Goal: Task Accomplishment & Management: Manage account settings

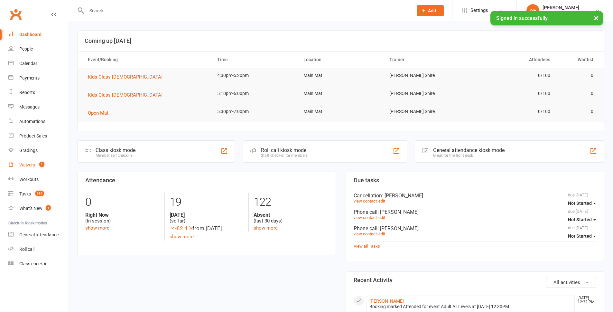
click at [43, 166] on span "1" at bounding box center [41, 164] width 5 height 5
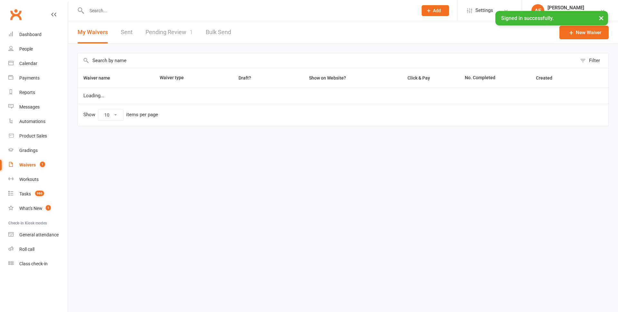
select select "25"
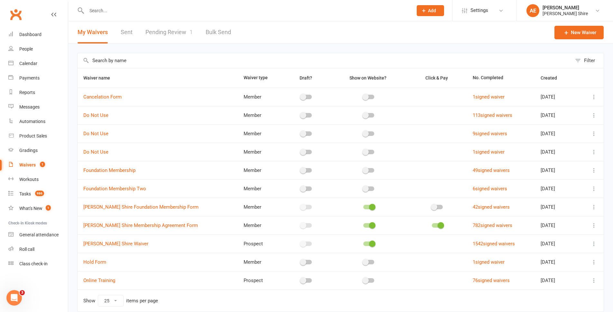
click at [183, 28] on link "Pending Review 1" at bounding box center [168, 32] width 47 height 22
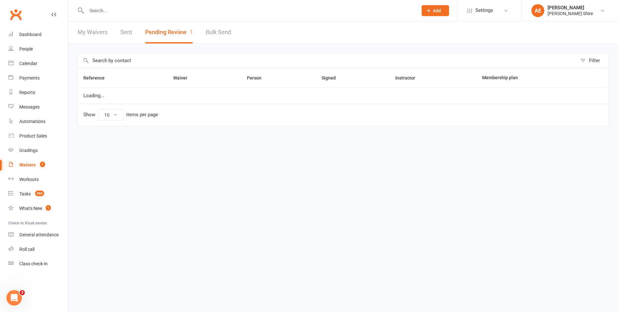
select select "100"
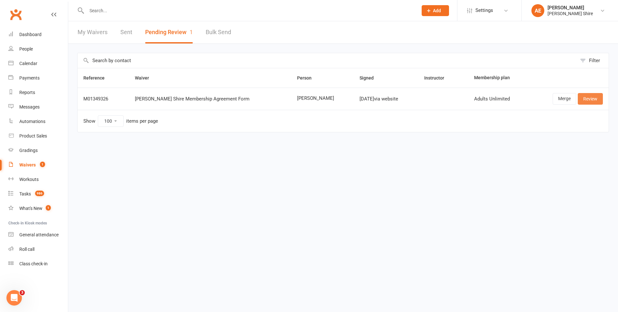
click at [592, 98] on link "Review" at bounding box center [590, 99] width 25 height 12
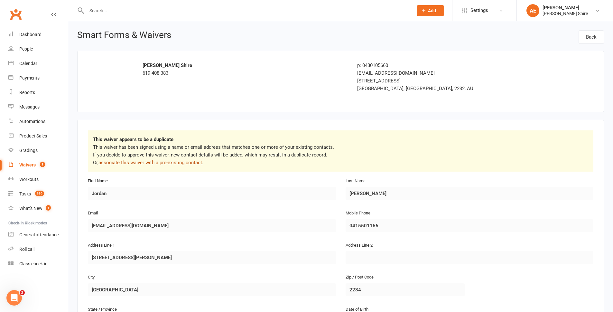
click at [149, 161] on link "associate this waiver with a pre-existing contact" at bounding box center [150, 163] width 104 height 6
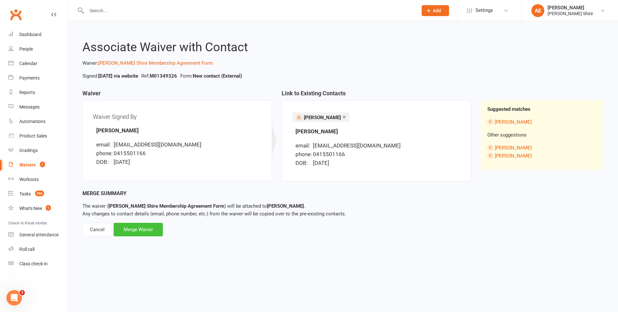
click at [146, 230] on div "Merge Waiver" at bounding box center [138, 230] width 49 height 14
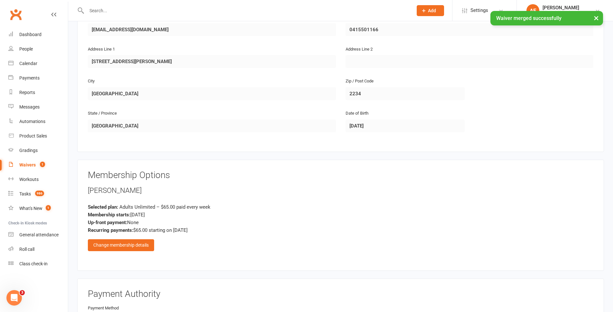
scroll to position [193, 0]
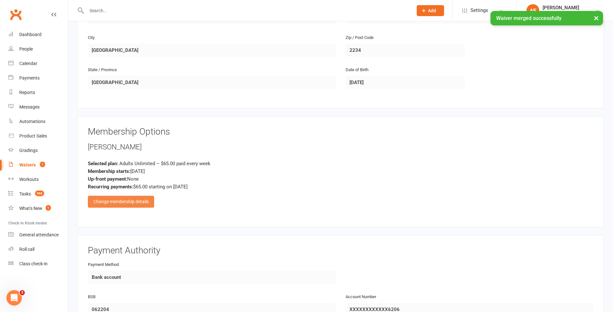
click at [147, 198] on div "Change membership details" at bounding box center [121, 202] width 66 height 12
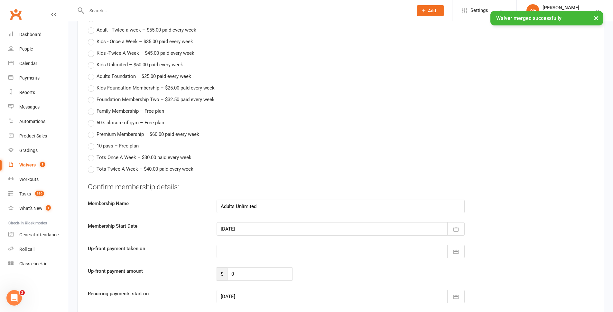
scroll to position [451, 0]
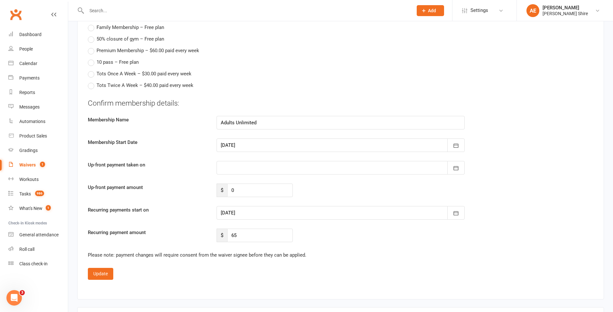
click at [235, 210] on div at bounding box center [341, 213] width 248 height 14
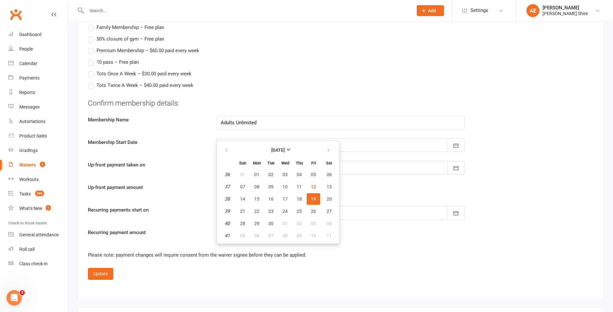
click at [556, 242] on div "Recurring payment amount $ 65" at bounding box center [340, 236] width 515 height 14
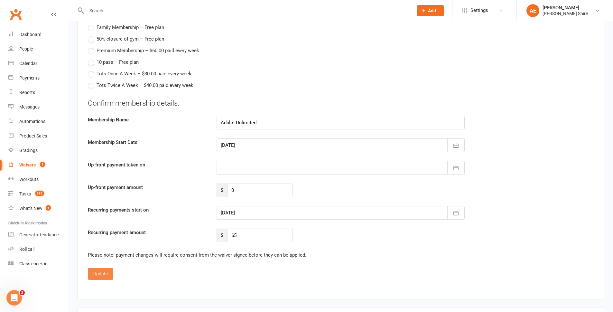
click at [105, 274] on button "Update" at bounding box center [100, 274] width 25 height 12
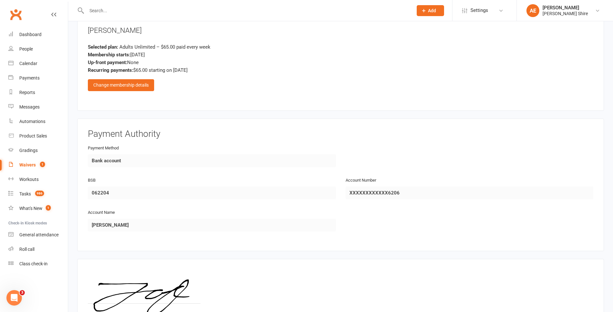
scroll to position [378, 0]
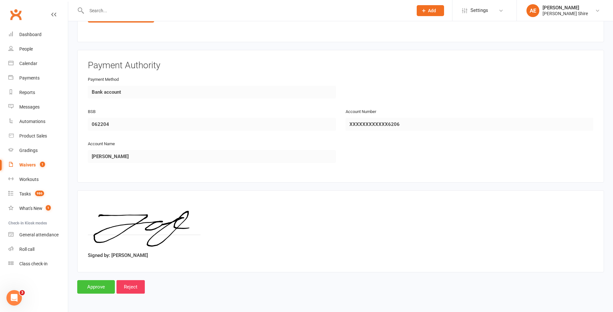
click at [93, 289] on input "Approve" at bounding box center [96, 287] width 38 height 14
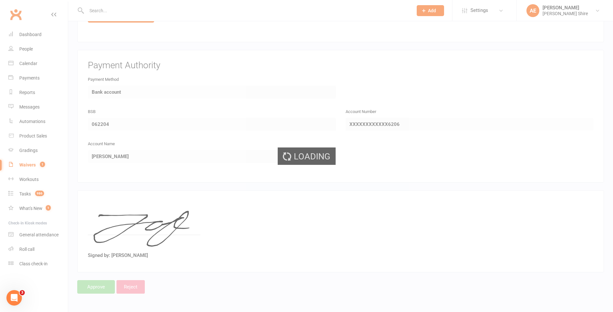
select select "100"
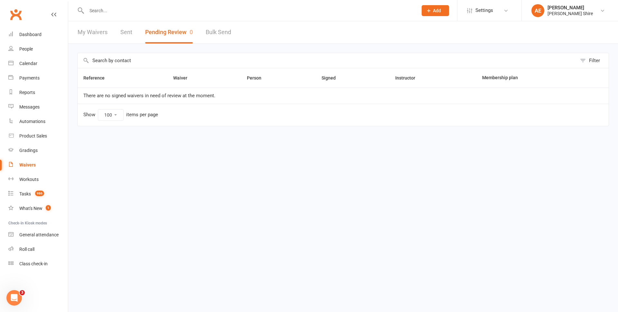
click at [111, 11] on input "text" at bounding box center [249, 10] width 329 height 9
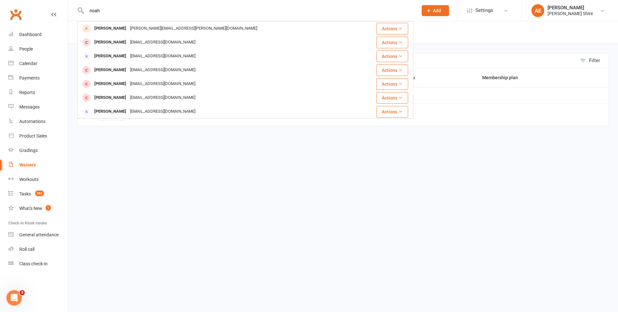
type input "noah"
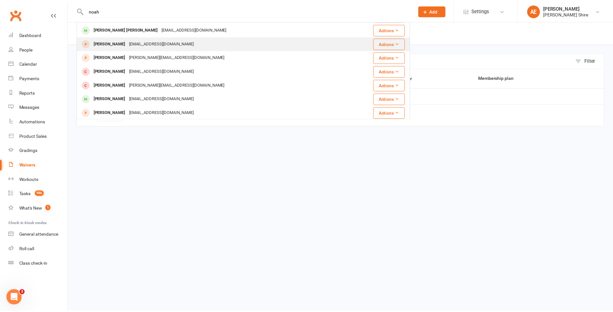
scroll to position [111, 0]
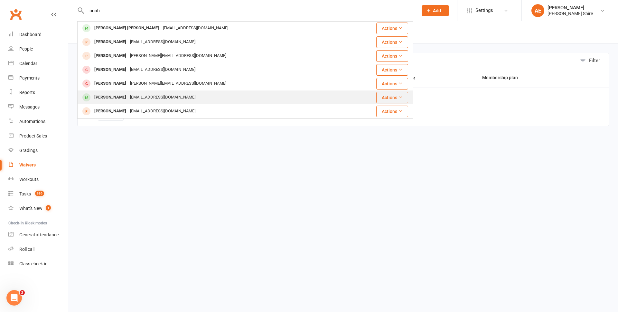
click at [170, 94] on div "tatitolai@hotmail.com" at bounding box center [162, 97] width 69 height 9
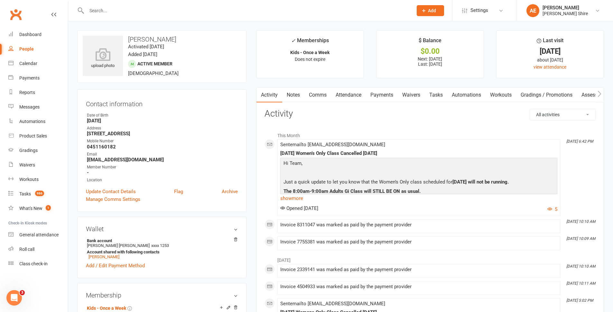
click at [380, 91] on link "Payments" at bounding box center [382, 95] width 32 height 15
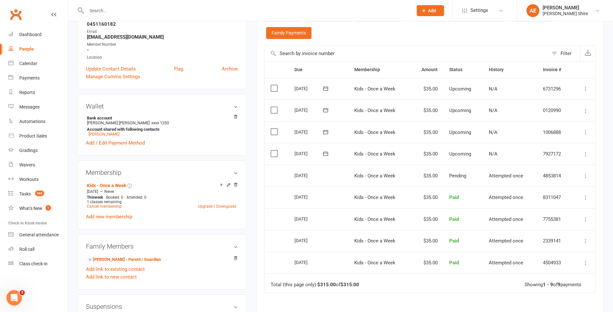
scroll to position [129, 0]
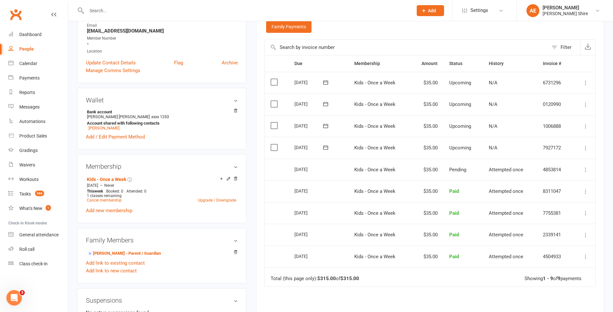
click at [586, 171] on icon at bounding box center [586, 169] width 6 height 6
click at [585, 149] on icon at bounding box center [586, 148] width 6 height 6
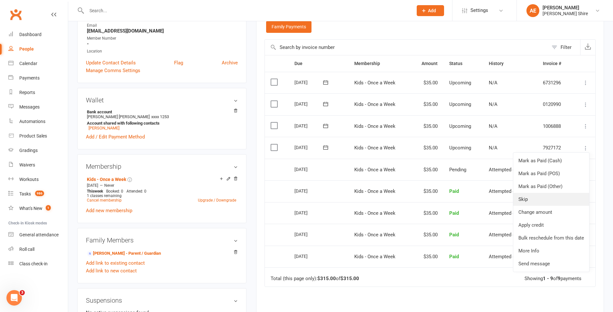
click at [523, 199] on link "Skip" at bounding box center [551, 199] width 76 height 13
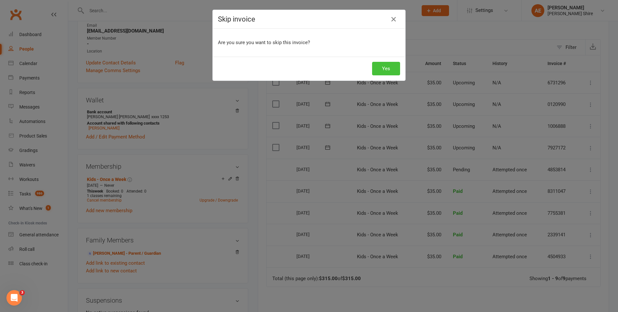
click at [387, 69] on button "Yes" at bounding box center [386, 69] width 28 height 14
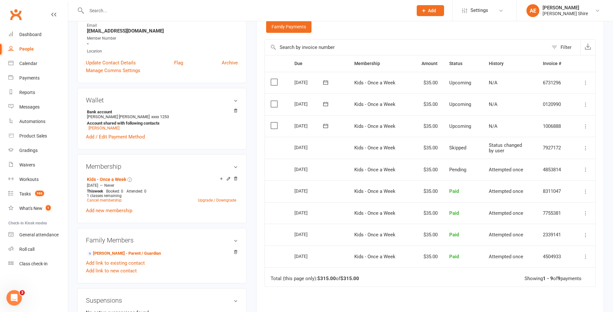
click at [110, 11] on input "text" at bounding box center [247, 10] width 324 height 9
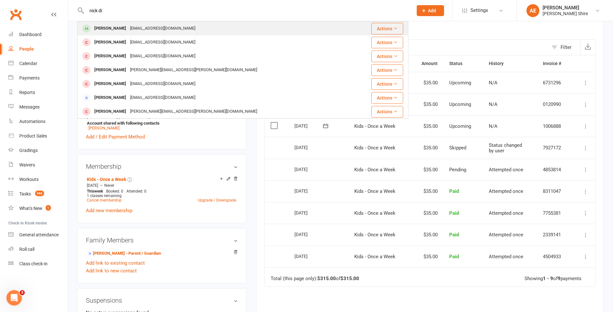
type input "nick di"
click at [116, 28] on div "Nick Dimartino" at bounding box center [110, 28] width 36 height 9
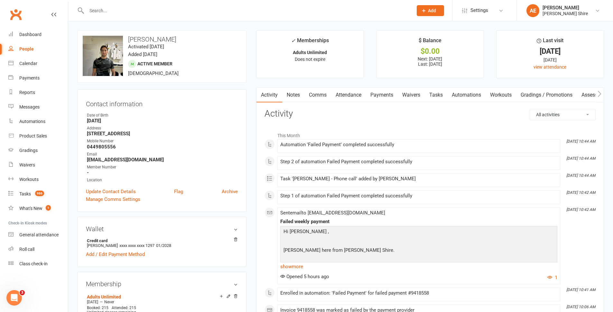
click at [383, 96] on link "Payments" at bounding box center [382, 95] width 32 height 15
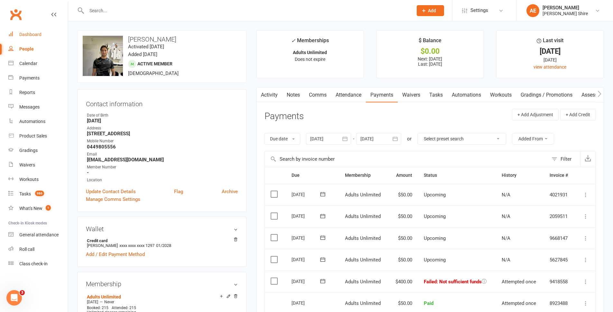
click at [28, 33] on div "Dashboard" at bounding box center [30, 34] width 22 height 5
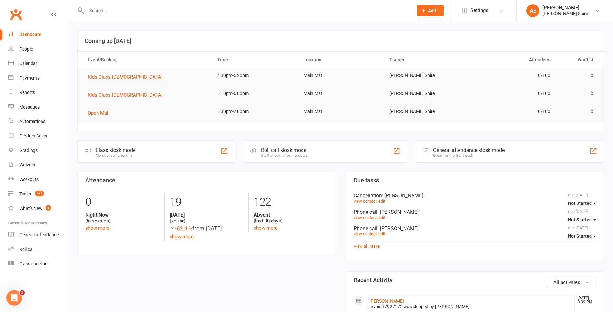
click at [27, 34] on div "Dashboard" at bounding box center [30, 34] width 22 height 5
click at [24, 36] on div "Dashboard" at bounding box center [30, 34] width 22 height 5
click at [28, 62] on div "Calendar" at bounding box center [28, 63] width 18 height 5
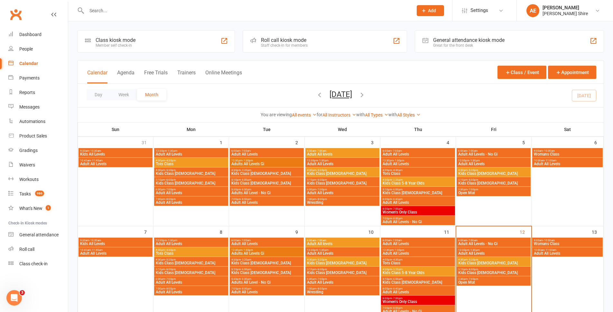
click at [551, 164] on span "Adult All Levels" at bounding box center [568, 164] width 68 height 4
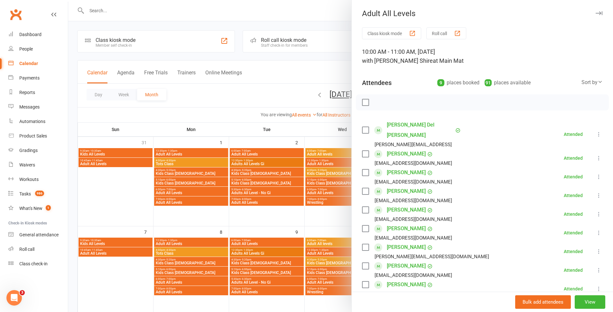
click at [331, 79] on div at bounding box center [340, 156] width 545 height 312
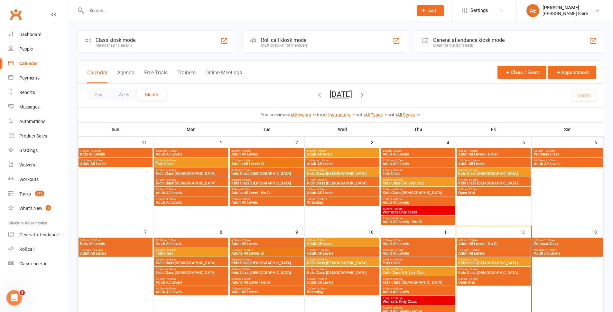
click at [562, 253] on span "Adult All Levels" at bounding box center [568, 253] width 68 height 4
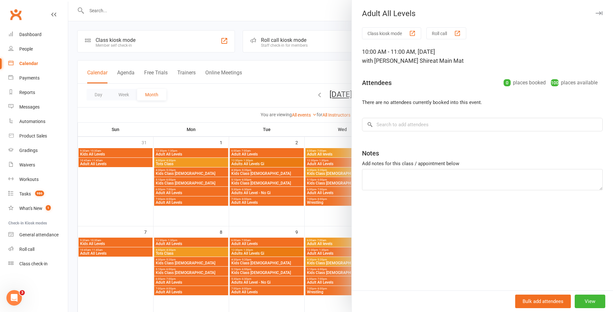
click at [582, 294] on div "Bulk add attendees View" at bounding box center [482, 301] width 261 height 22
click at [583, 295] on button "View" at bounding box center [590, 301] width 31 height 14
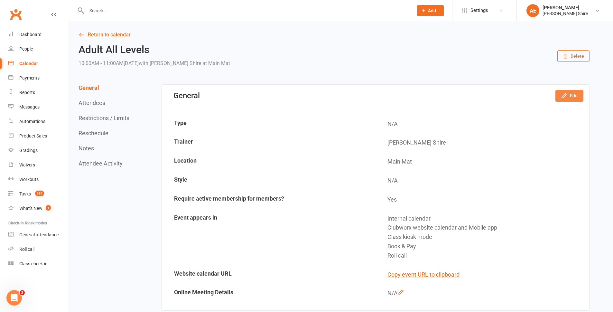
click at [567, 98] on icon "button" at bounding box center [564, 95] width 6 height 6
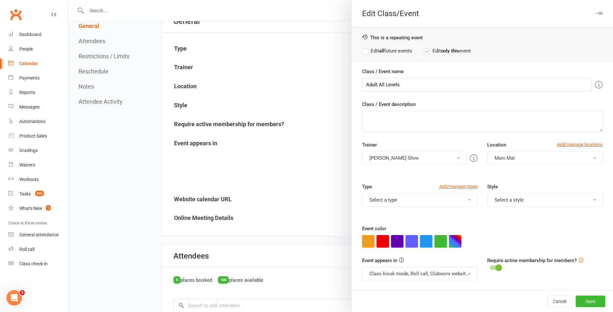
scroll to position [129, 0]
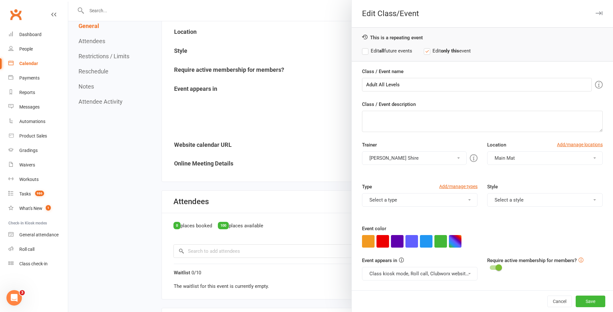
click at [396, 51] on label "Edit all future events" at bounding box center [387, 51] width 50 height 8
click at [560, 304] on button "Cancel" at bounding box center [559, 301] width 24 height 12
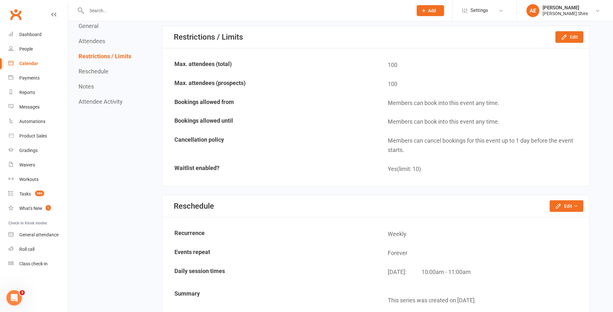
scroll to position [418, 0]
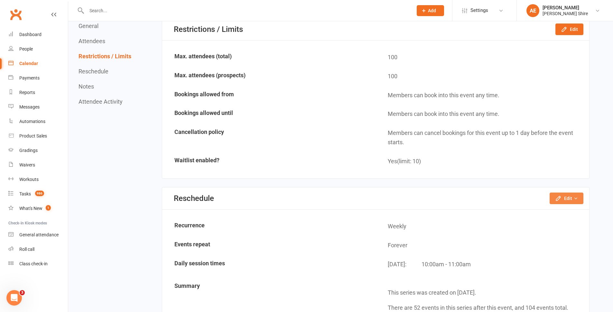
click at [570, 199] on button "Edit" at bounding box center [567, 198] width 34 height 12
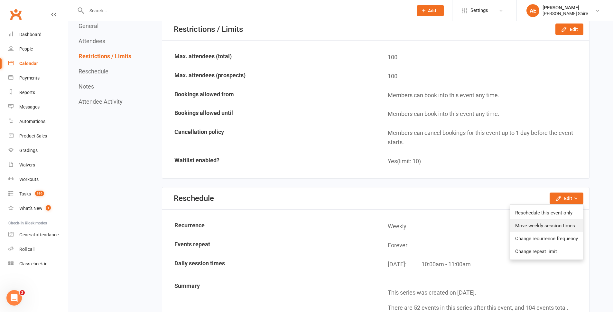
click at [562, 219] on link "Move weekly session times" at bounding box center [546, 225] width 73 height 13
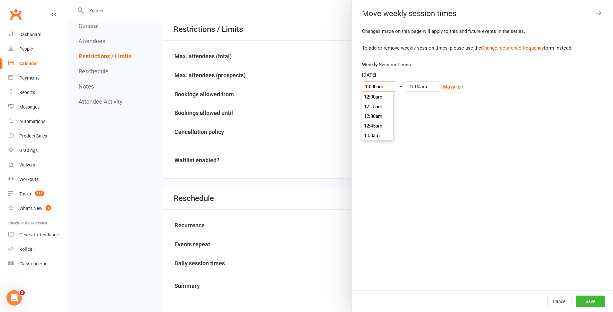
click at [385, 84] on input "10:00am" at bounding box center [379, 86] width 34 height 10
type input "8:00am"
type input "9:00am"
click at [371, 97] on li "8:00am" at bounding box center [377, 94] width 31 height 10
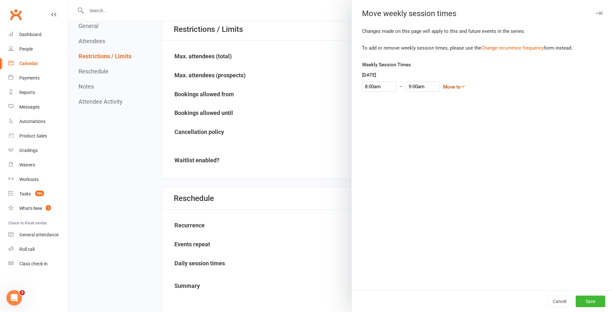
click at [443, 84] on link "Move to" at bounding box center [454, 87] width 23 height 6
click at [588, 298] on button "Save" at bounding box center [591, 301] width 30 height 12
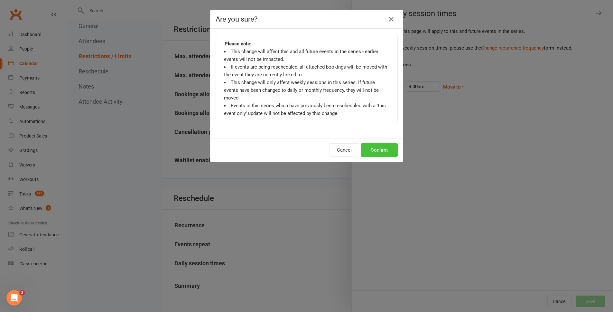
click at [372, 143] on button "Confirm" at bounding box center [379, 150] width 37 height 14
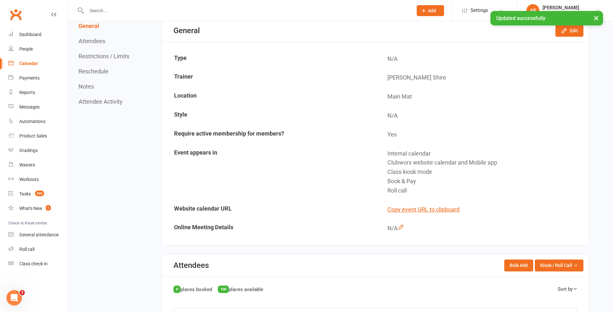
scroll to position [0, 0]
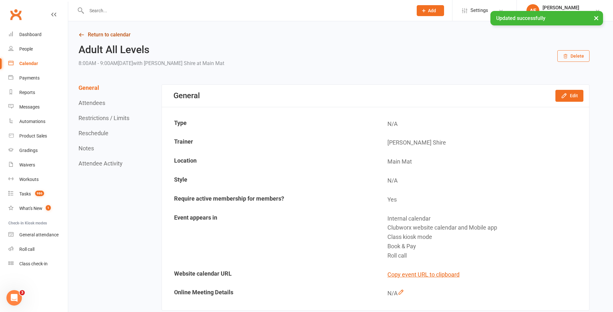
click at [90, 36] on link "Return to calendar" at bounding box center [334, 34] width 511 height 9
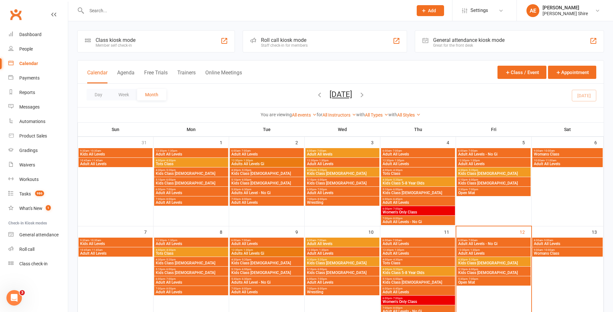
click at [410, 299] on span "6:00pm - 7:00pm" at bounding box center [417, 298] width 71 height 3
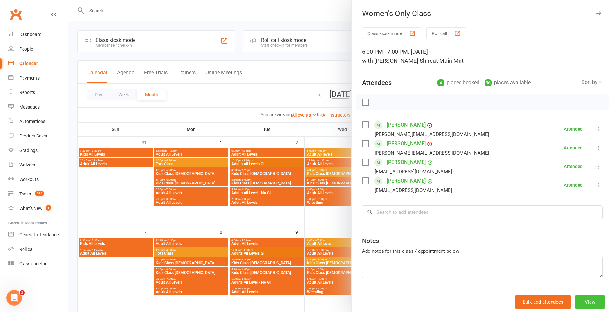
click at [575, 299] on button "View" at bounding box center [590, 302] width 31 height 14
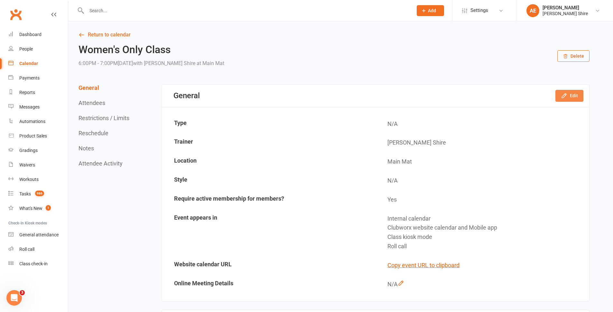
click at [564, 94] on icon "button" at bounding box center [564, 95] width 6 height 6
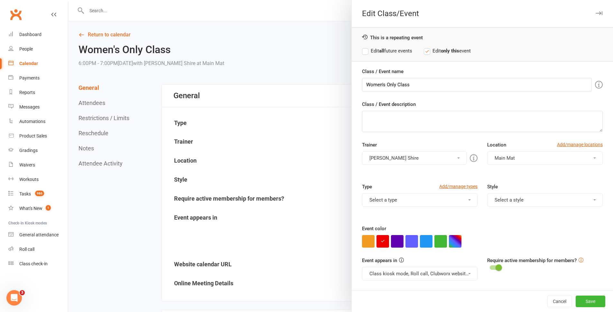
click at [509, 165] on div "Location Add/manage locations Main Mat" at bounding box center [544, 157] width 125 height 33
click at [501, 154] on button "Main Mat" at bounding box center [545, 158] width 116 height 14
click at [567, 144] on link "Add/manage locations" at bounding box center [580, 144] width 46 height 7
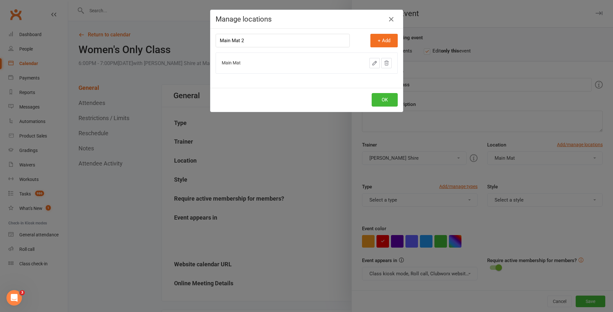
type input "Main Mat 2"
click at [382, 33] on div "Location name Main Mat 2 + Add Main Mat Delete this location" at bounding box center [306, 58] width 192 height 59
click at [381, 36] on button "+ Add" at bounding box center [383, 41] width 27 height 14
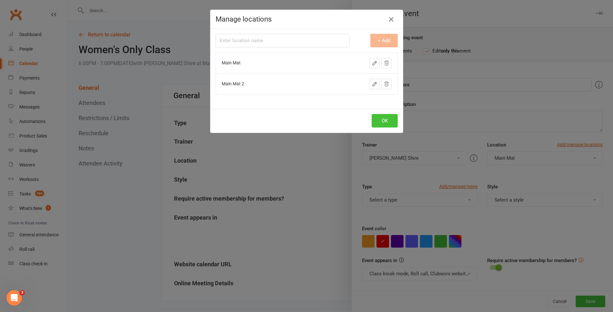
click at [388, 123] on button "OK" at bounding box center [385, 121] width 26 height 14
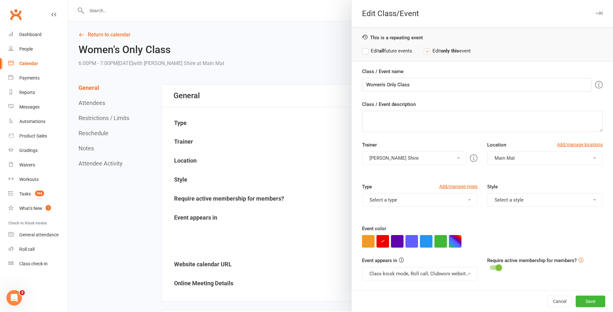
drag, startPoint x: 538, startPoint y: 163, endPoint x: 536, endPoint y: 161, distance: 3.5
click at [537, 163] on button "Main Mat" at bounding box center [545, 158] width 116 height 14
click at [519, 188] on link "Main Mat 2" at bounding box center [520, 186] width 64 height 13
click at [380, 47] on label "Edit all future events" at bounding box center [387, 51] width 50 height 8
click at [584, 297] on button "Save" at bounding box center [591, 301] width 30 height 12
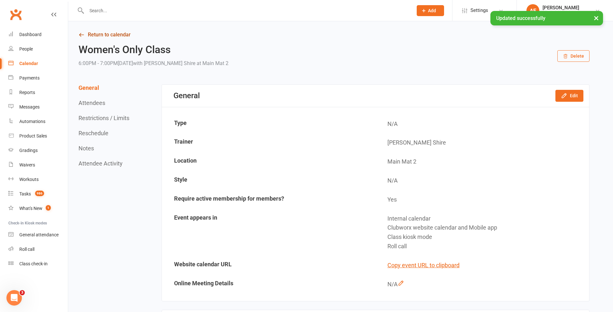
click at [107, 36] on link "Return to calendar" at bounding box center [334, 34] width 511 height 9
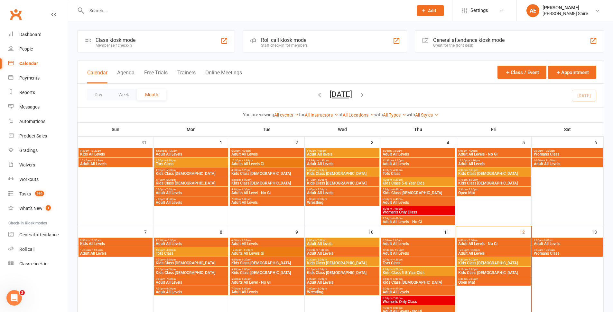
click at [393, 202] on span "Adult All Levels" at bounding box center [417, 203] width 71 height 4
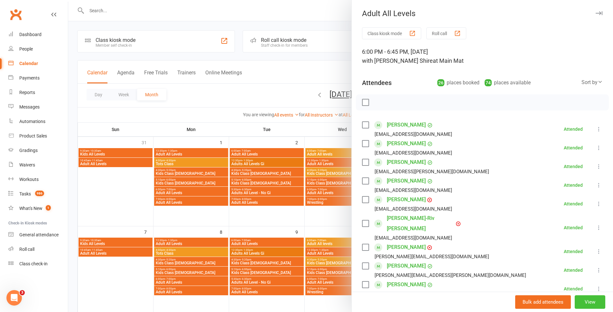
click at [588, 305] on button "View" at bounding box center [590, 302] width 31 height 14
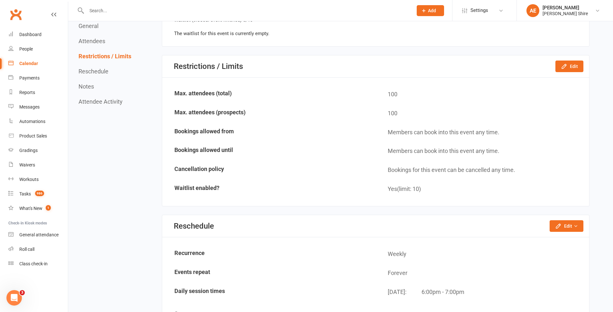
scroll to position [1030, 0]
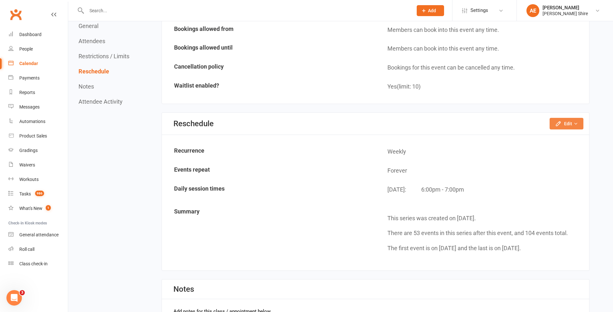
click at [570, 123] on button "Edit" at bounding box center [567, 124] width 34 height 12
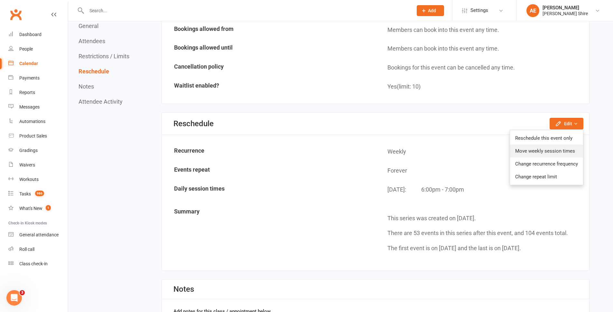
click at [555, 154] on link "Move weekly session times" at bounding box center [546, 151] width 73 height 13
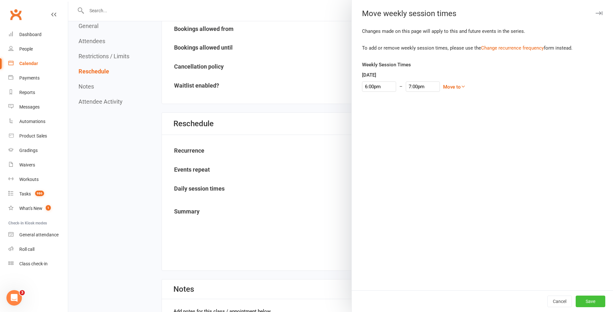
click at [585, 299] on button "Save" at bounding box center [591, 301] width 30 height 12
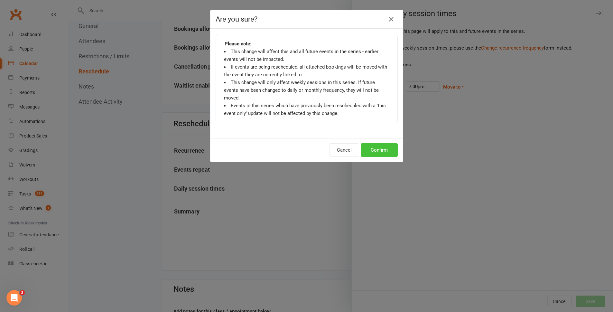
click at [379, 143] on button "Confirm" at bounding box center [379, 150] width 37 height 14
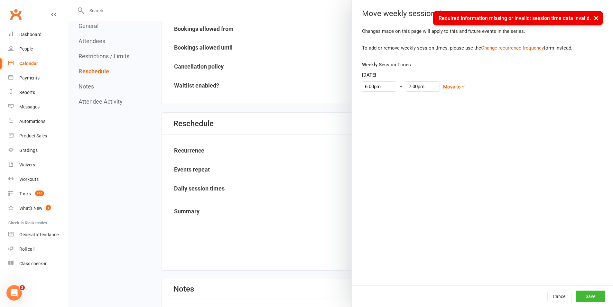
click at [242, 40] on div at bounding box center [340, 153] width 545 height 307
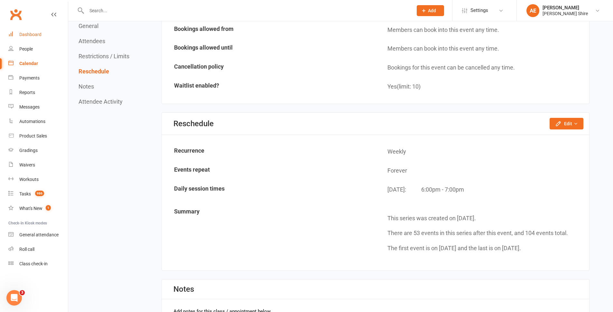
click at [33, 35] on div "Dashboard" at bounding box center [30, 34] width 22 height 5
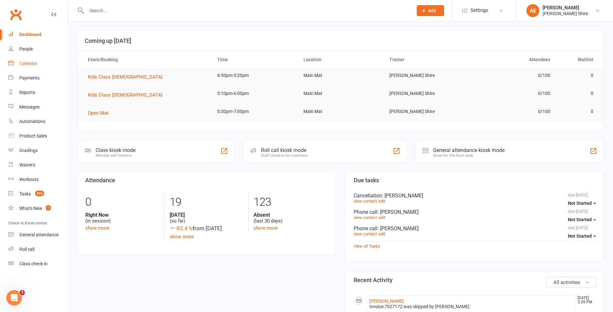
click at [31, 62] on div "Calendar" at bounding box center [28, 63] width 18 height 5
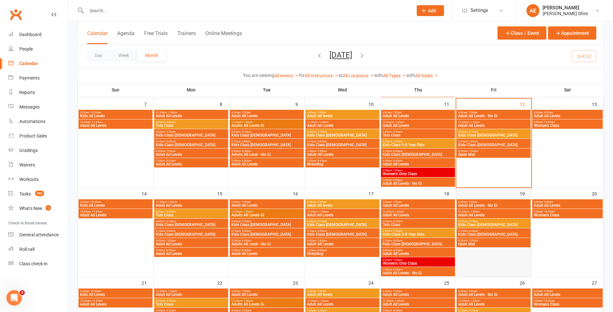
scroll to position [129, 0]
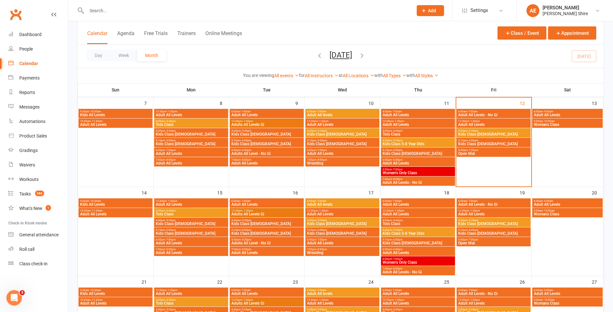
click at [398, 248] on span "- 6:45pm" at bounding box center [397, 249] width 11 height 3
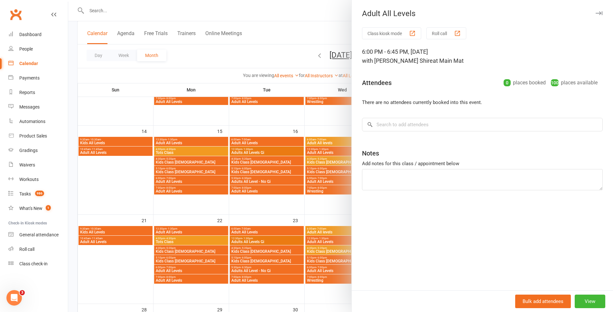
scroll to position [193, 0]
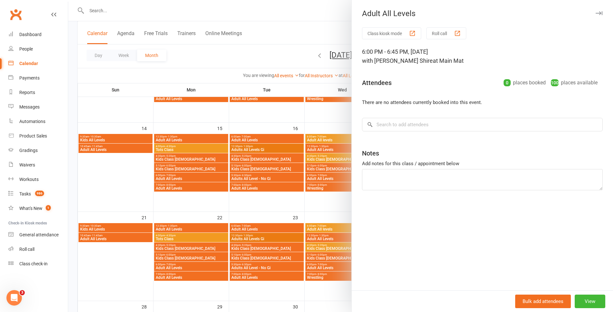
click at [589, 294] on div "Bulk add attendees View" at bounding box center [482, 301] width 261 height 22
click at [589, 300] on button "View" at bounding box center [590, 301] width 31 height 14
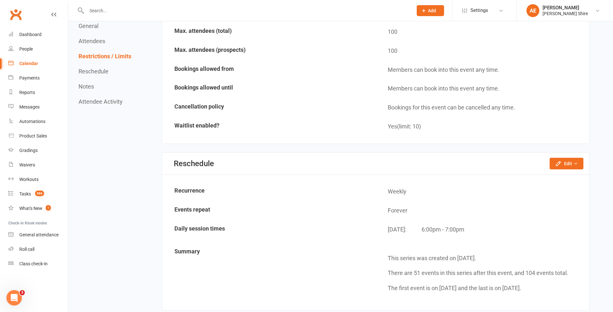
scroll to position [451, 0]
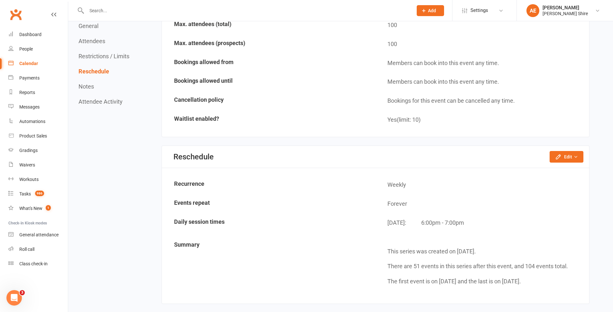
click at [435, 223] on div "6:00pm - 7:00pm" at bounding box center [442, 222] width 43 height 9
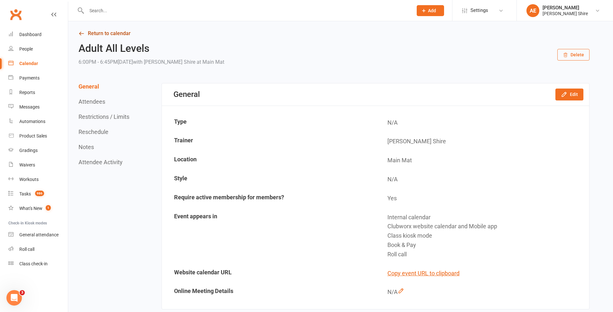
scroll to position [0, 0]
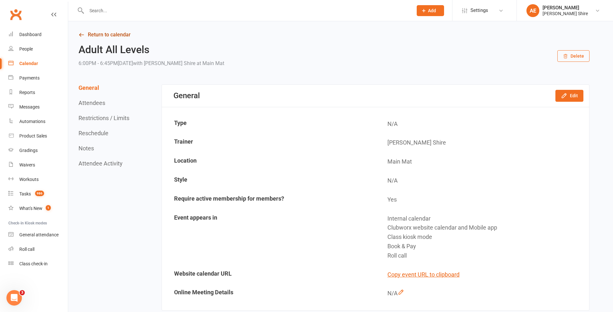
click at [91, 38] on link "Return to calendar" at bounding box center [334, 34] width 511 height 9
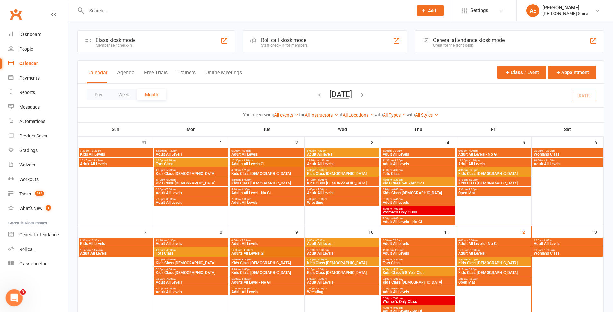
click at [8, 294] on div "Open Intercom Messenger" at bounding box center [13, 296] width 21 height 21
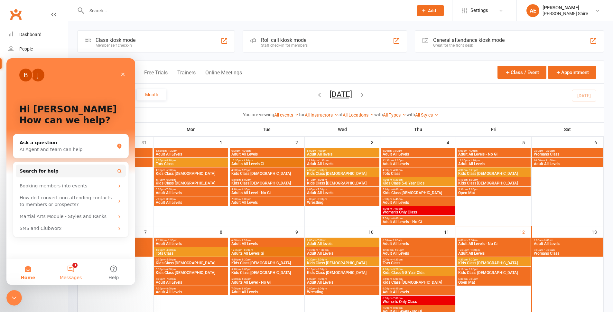
click at [66, 276] on span "Messages" at bounding box center [71, 277] width 22 height 5
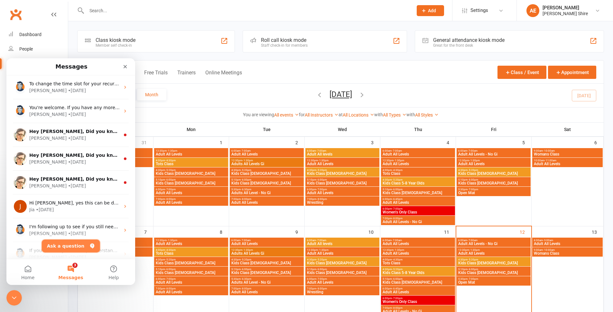
click at [72, 249] on button "Ask a question" at bounding box center [71, 245] width 58 height 13
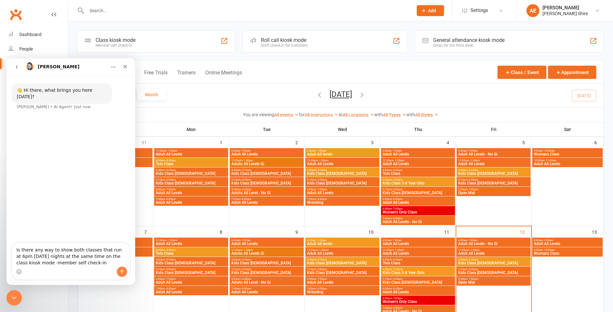
type textarea "Is there any way to show both classes that run at 6pm on thursday nights at the…"
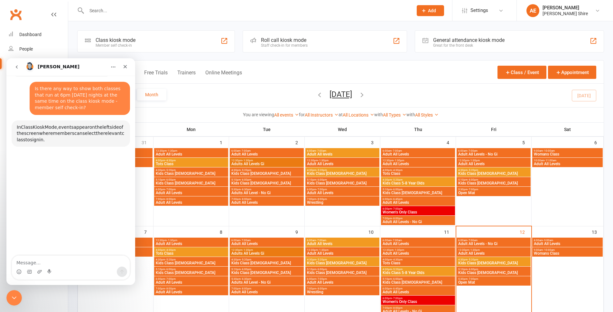
scroll to position [29, 0]
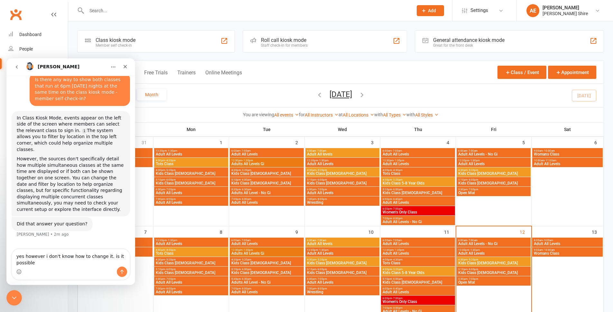
type textarea "yes however i don't know how to change it. is it possible>"
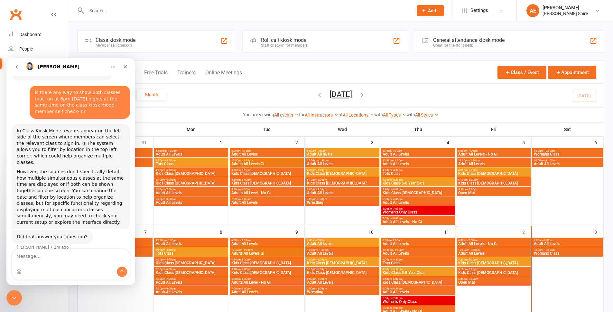
scroll to position [38, 0]
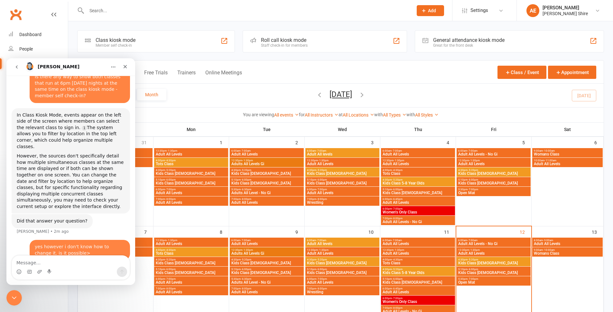
type textarea "?"
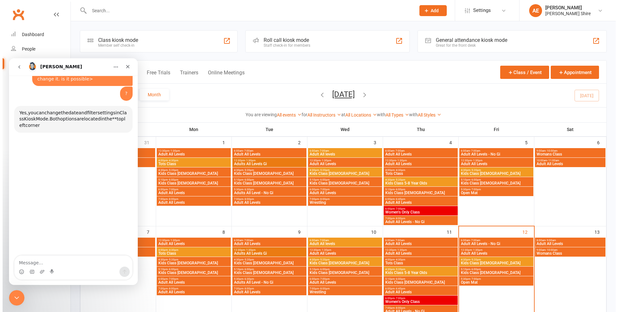
scroll to position [207, 0]
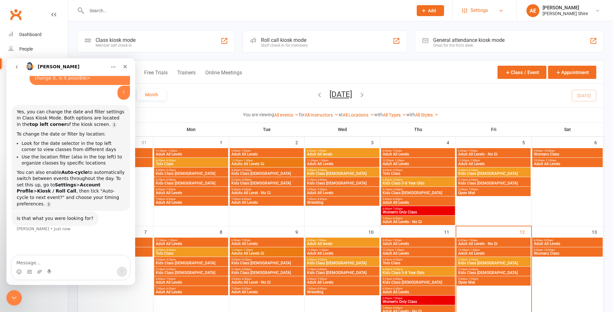
click at [492, 10] on link "Settings" at bounding box center [484, 10] width 45 height 14
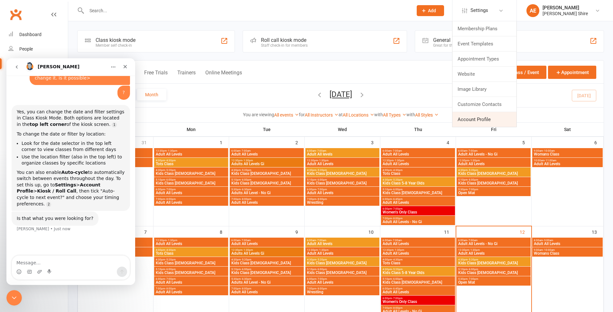
click at [469, 120] on link "Account Profile" at bounding box center [485, 119] width 64 height 15
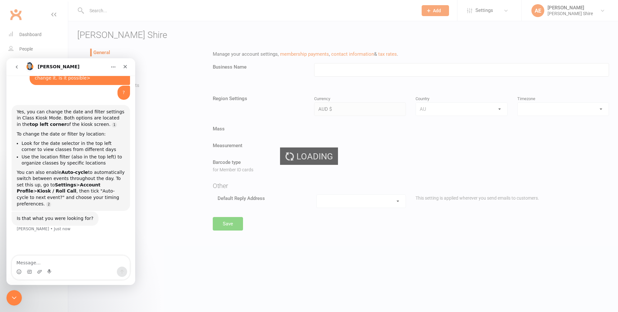
type input "[PERSON_NAME] Shire"
select select "Australia/Sydney"
select select "info@graciemiranda.com.au"
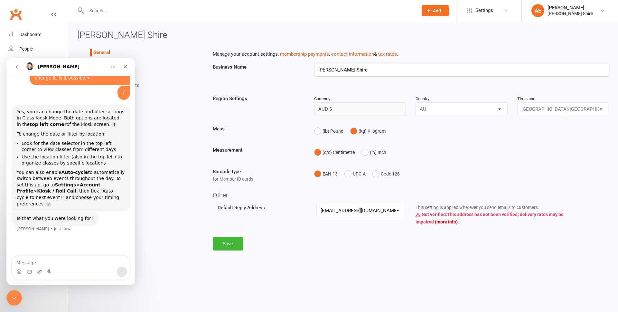
click at [169, 70] on ul "General Contact Details Autopayments Membership Payments Bookings Kiosk / Roll …" at bounding box center [140, 96] width 126 height 95
click at [14, 294] on icon "Close Intercom Messenger" at bounding box center [13, 297] width 8 height 8
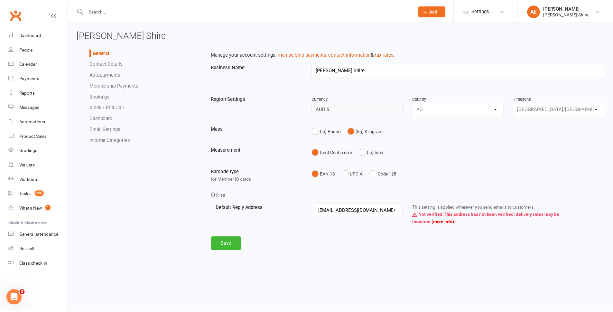
scroll to position [172, 0]
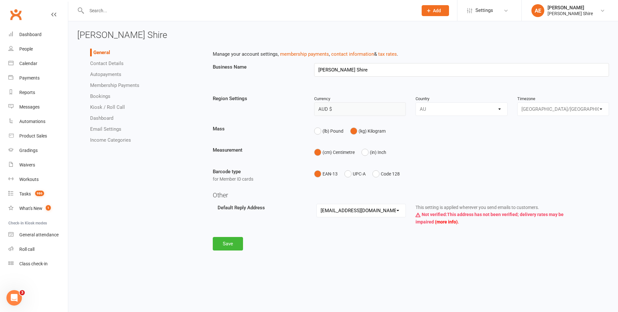
click at [109, 106] on link "Kiosk / Roll Call" at bounding box center [107, 107] width 35 height 6
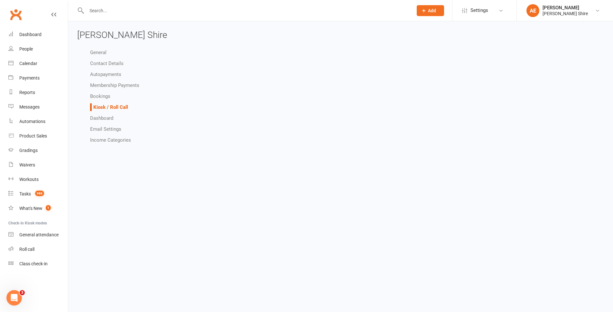
select select "all_attendees_sort_order_checked_in_desc"
select select "checked_in_attendee_sort_order_checked_in_desc"
select select "pending_attendee_sort_order_first_name_asc"
select select "class_kiosk_search_all_prospects_and_active_members"
select select "general_kiosk_search_all_prospects_and_active_members"
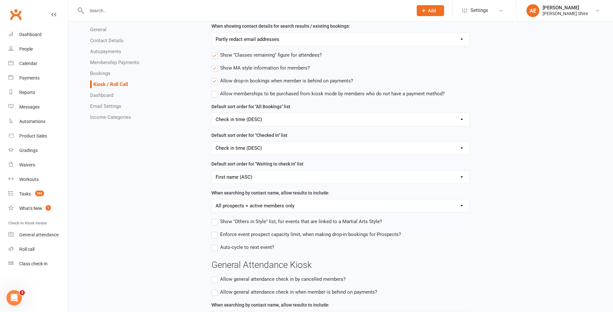
scroll to position [97, 0]
click at [246, 248] on span "Auto-cycle to next event?" at bounding box center [247, 245] width 54 height 7
click at [246, 242] on input "Auto-cycle to next event?" at bounding box center [242, 242] width 63 height 0
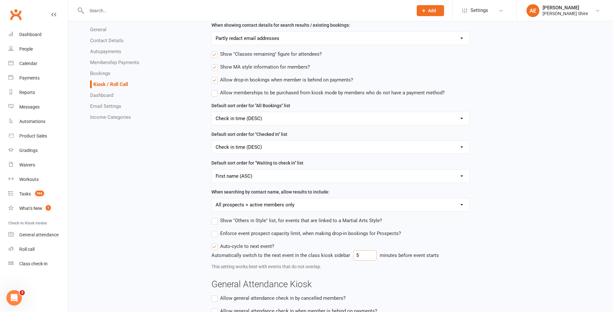
click at [366, 259] on input "5" at bounding box center [364, 255] width 23 height 10
type input "5"
type input "30"
click at [541, 210] on div "Kiosk PIN Require PIN to exit Kiosk mode: If set, users will need this to exit …" at bounding box center [408, 173] width 402 height 449
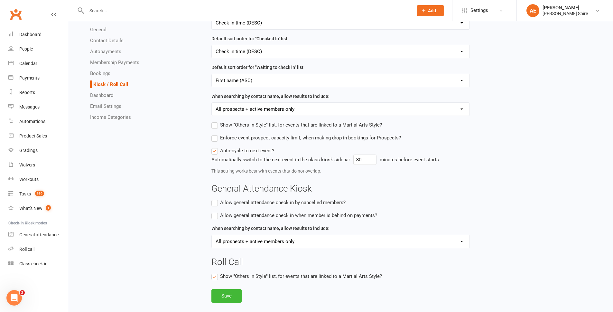
scroll to position [194, 0]
click at [227, 291] on button "Save" at bounding box center [226, 296] width 30 height 14
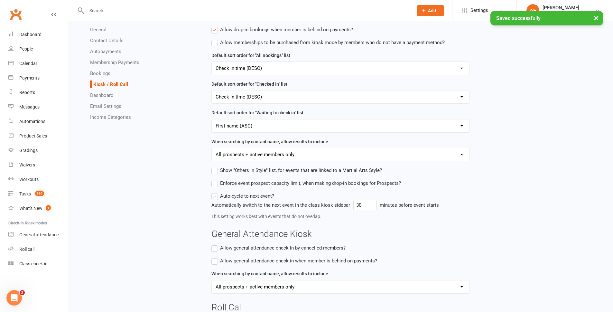
scroll to position [33, 0]
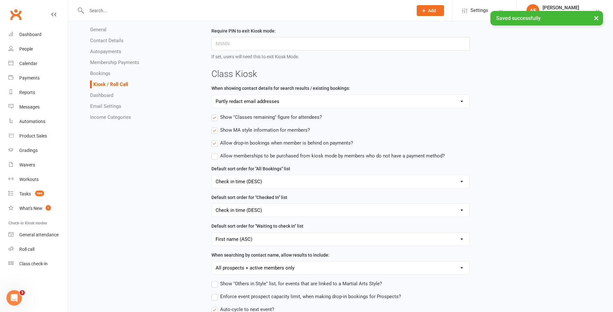
click at [117, 63] on link "Membership Payments" at bounding box center [114, 63] width 49 height 6
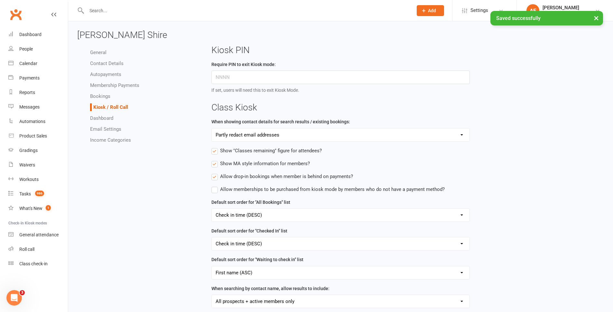
select select "446"
select select "allow_make_up_classes_for_expired_memberships_up_to_90d"
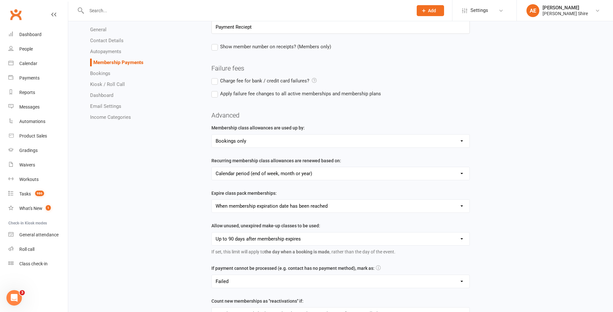
scroll to position [129, 0]
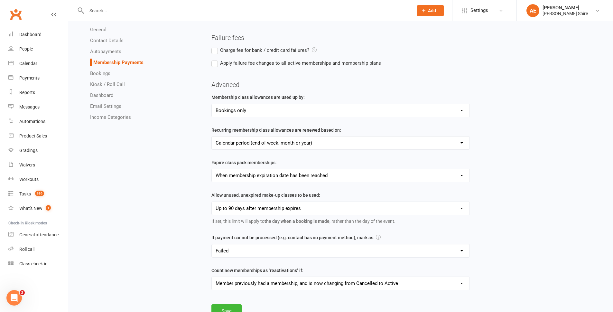
click at [307, 250] on select "Failed Skipped Paid (cash) Paid (POS) Paid (other)" at bounding box center [341, 250] width 258 height 13
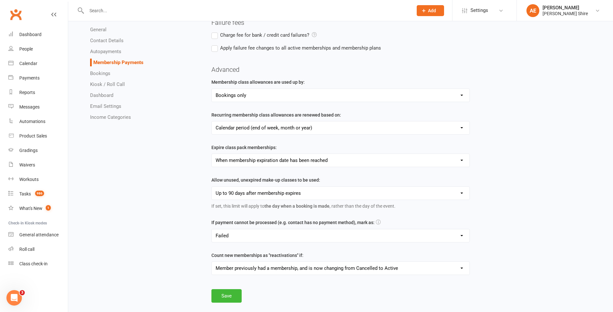
click at [404, 269] on select "Member previously had a membership, and is now changing from Cancelled to Activ…" at bounding box center [341, 268] width 258 height 13
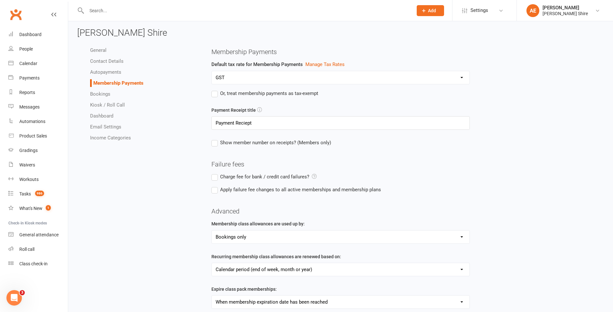
scroll to position [0, 0]
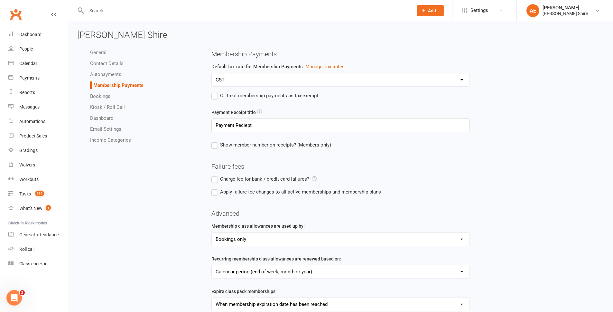
click at [109, 73] on link "Autopayments" at bounding box center [105, 74] width 31 height 6
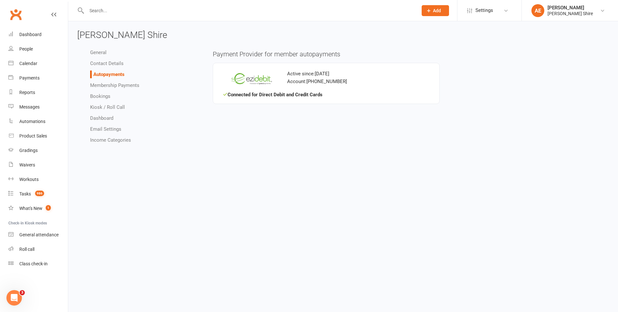
click at [108, 63] on link "Contact Details" at bounding box center [106, 64] width 33 height 6
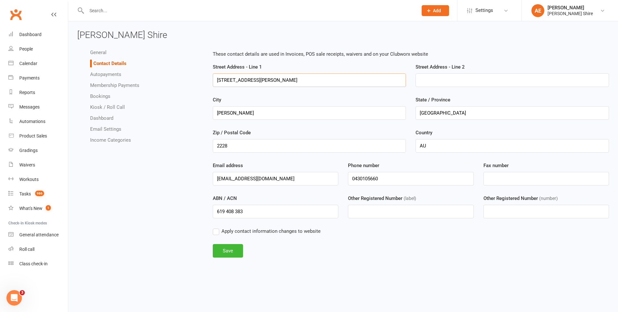
drag, startPoint x: 266, startPoint y: 80, endPoint x: 208, endPoint y: 81, distance: 58.6
click at [208, 81] on div "Street Address - Line 1 1/30 Gibbs Street" at bounding box center [309, 75] width 203 height 24
paste input "Unit 1; 3/11 Flora St, Kirrawee NSW 2232"
type input "Unit 1; 3/11 Flora St, Kirrawee NSW 2232"
drag, startPoint x: 245, startPoint y: 116, endPoint x: 203, endPoint y: 120, distance: 42.4
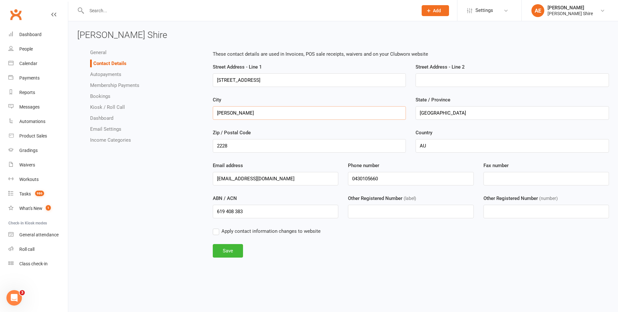
click at [203, 120] on div "General Contact Details Autopayments Membership Payments Bookings Kiosk / Roll …" at bounding box center [342, 156] width 541 height 222
type input "Kirrawee"
drag, startPoint x: 241, startPoint y: 141, endPoint x: 176, endPoint y: 146, distance: 64.9
click at [176, 146] on div "General Contact Details Autopayments Membership Payments Bookings Kiosk / Roll …" at bounding box center [342, 156] width 541 height 222
type input "2232"
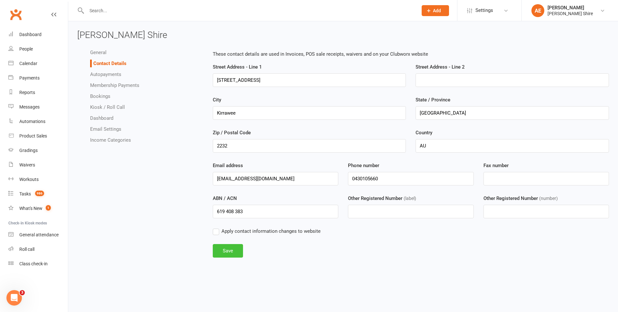
click at [226, 248] on button "Save" at bounding box center [228, 251] width 30 height 14
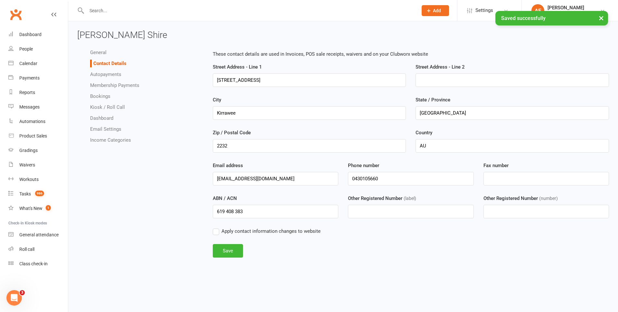
click at [99, 97] on link "Bookings" at bounding box center [100, 96] width 20 height 6
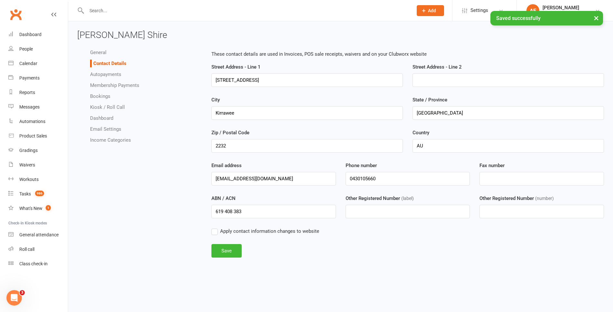
select select "send_booking_confirmation_email_to_none"
select select "send_booking_reminder_to_none"
select select "false"
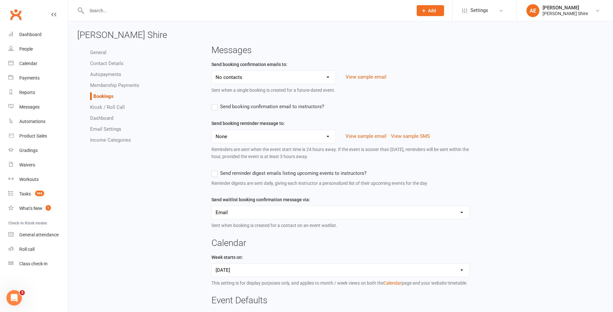
click at [246, 78] on select "Members only Prospects only All contacts No contacts" at bounding box center [274, 77] width 124 height 13
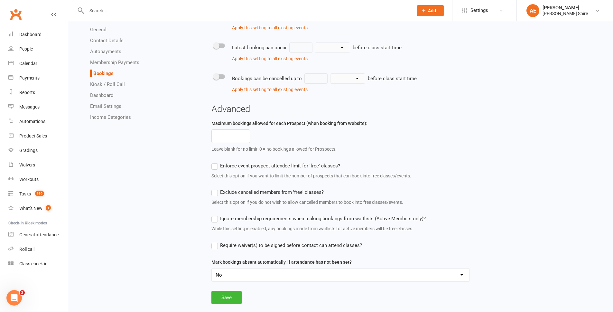
scroll to position [322, 0]
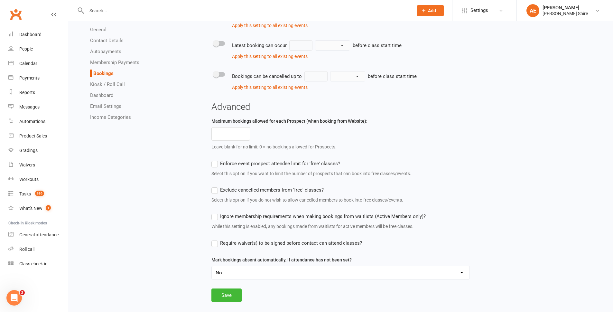
click at [226, 246] on span "Require waiver(s) to be signed before contact can attend classes?" at bounding box center [291, 242] width 142 height 7
click at [226, 239] on input "Require waiver(s) to be signed before contact can attend classes?" at bounding box center [286, 239] width 151 height 0
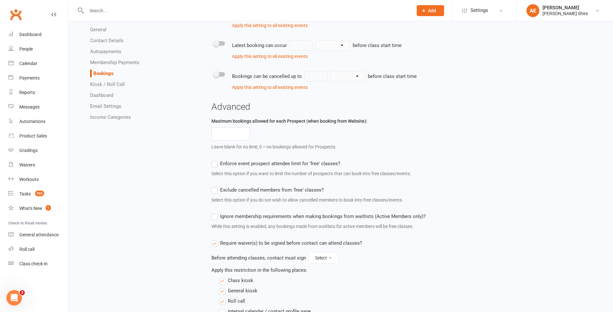
click at [226, 246] on span "Require waiver(s) to be signed before contact can attend classes?" at bounding box center [291, 242] width 142 height 7
click at [226, 239] on input "Require waiver(s) to be signed before contact can attend classes?" at bounding box center [286, 239] width 151 height 0
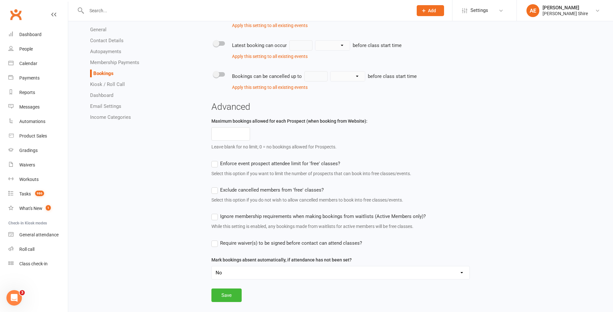
click at [248, 166] on span "Enforce event prospect attendee limit for 'free' classes?" at bounding box center [280, 163] width 120 height 7
click at [248, 160] on input "Enforce event prospect attendee limit for 'free' classes?" at bounding box center [275, 160] width 129 height 0
click at [248, 166] on span "Enforce event prospect attendee limit for 'free' classes?" at bounding box center [280, 163] width 120 height 7
click at [248, 160] on input "Enforce event prospect attendee limit for 'free' classes?" at bounding box center [275, 160] width 129 height 0
click at [100, 93] on link "Dashboard" at bounding box center [101, 95] width 23 height 6
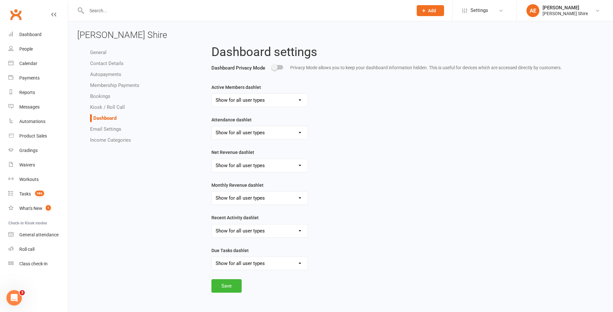
click at [266, 95] on select "Show for all user types Hide for all user types Show for Account Owners only" at bounding box center [260, 100] width 96 height 13
click at [111, 131] on link "Email Settings" at bounding box center [105, 129] width 31 height 6
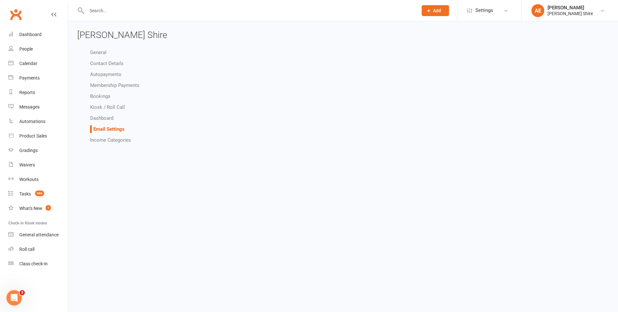
click at [118, 141] on link "Income Categories" at bounding box center [110, 140] width 41 height 6
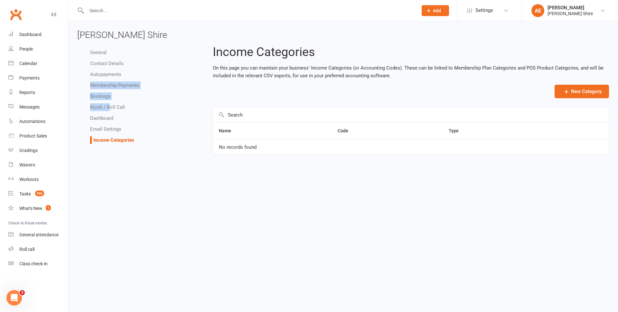
drag, startPoint x: 111, startPoint y: 104, endPoint x: 157, endPoint y: 76, distance: 53.5
click at [157, 76] on ul "General Contact Details Autopayments Membership Payments Bookings Kiosk / Roll …" at bounding box center [140, 96] width 126 height 95
click at [159, 76] on li "Autopayments" at bounding box center [146, 74] width 113 height 8
click at [26, 33] on div "Dashboard" at bounding box center [30, 34] width 22 height 5
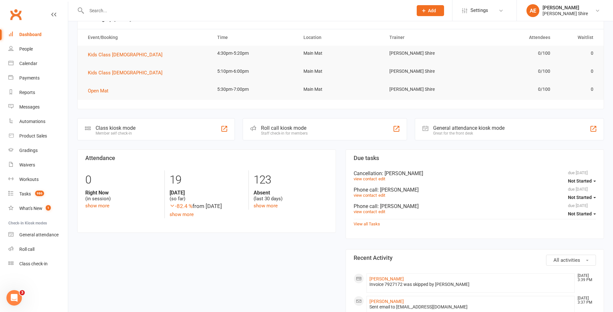
scroll to position [129, 0]
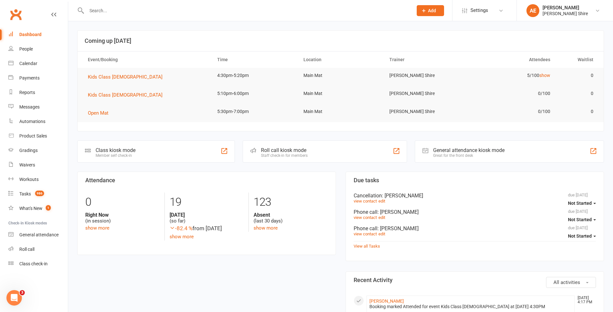
click at [122, 12] on input "text" at bounding box center [247, 10] width 324 height 9
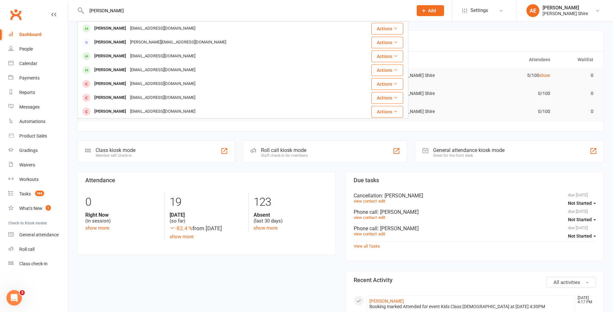
type input "lucas"
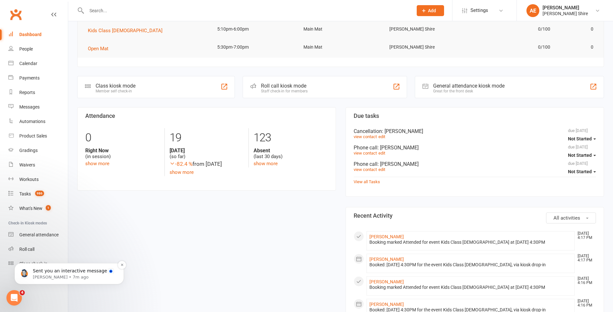
click at [59, 273] on p "Sent you an interactive message" at bounding box center [74, 271] width 83 height 6
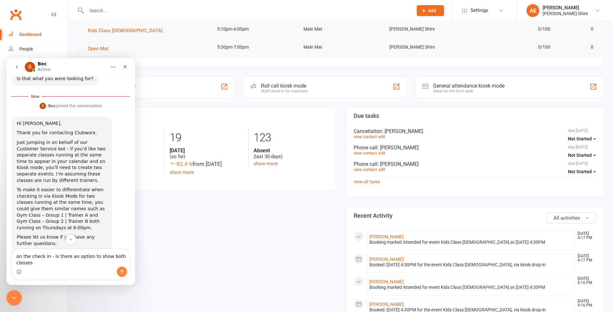
scroll to position [345, 0]
type textarea "on the check in - is there an option to show both classes at once or can i only…"
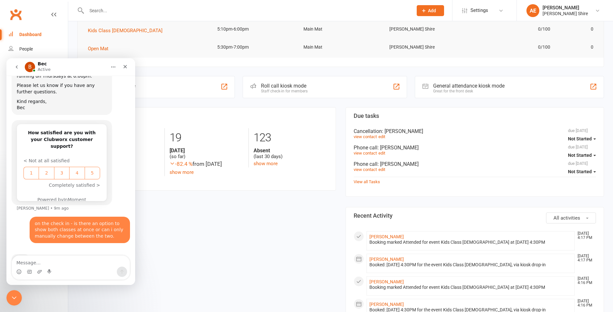
scroll to position [489, 0]
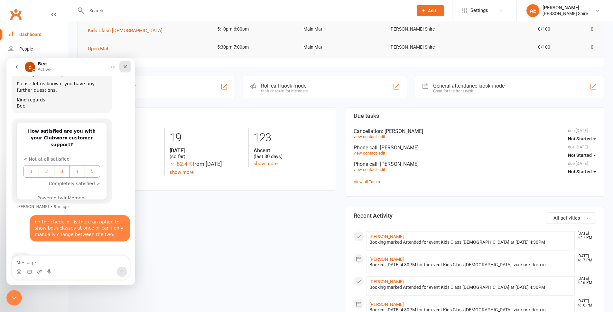
click at [122, 63] on div "Close" at bounding box center [125, 67] width 12 height 12
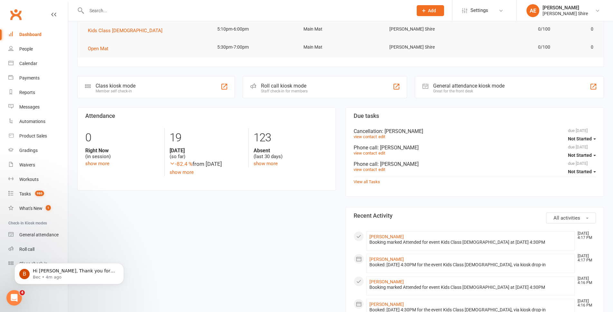
scroll to position [550, 0]
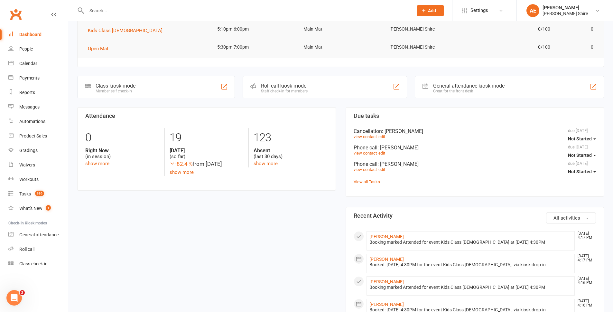
click at [102, 13] on input "text" at bounding box center [247, 10] width 324 height 9
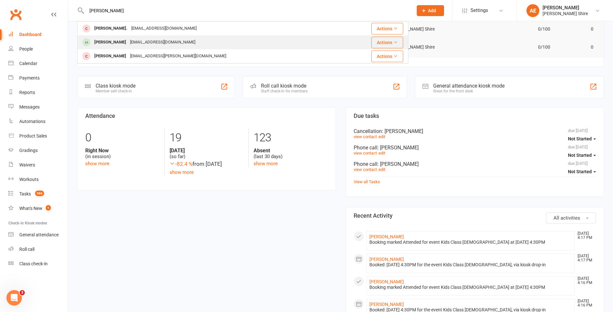
type input "ralph"
click at [132, 41] on div "natdonohoe15@gmail.com" at bounding box center [162, 42] width 69 height 9
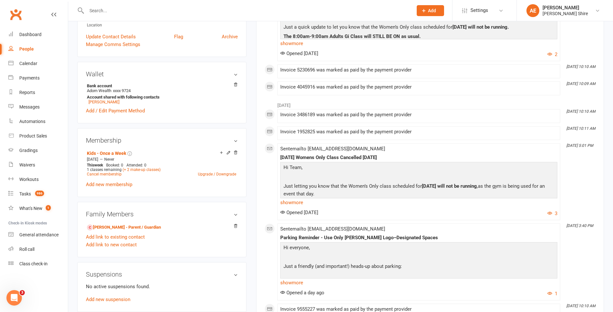
scroll to position [161, 0]
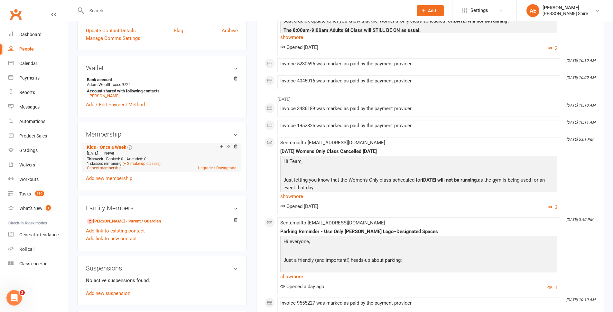
click at [106, 169] on link "Cancel membership" at bounding box center [104, 168] width 35 height 5
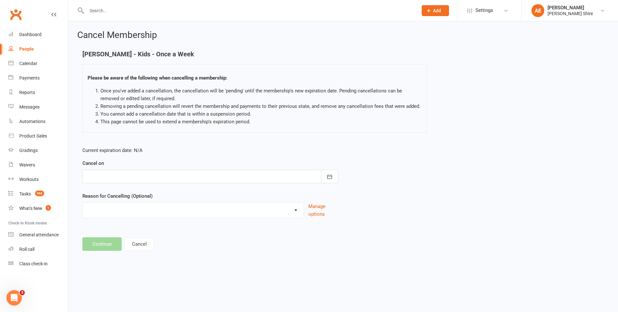
click at [145, 176] on div at bounding box center [210, 177] width 256 height 14
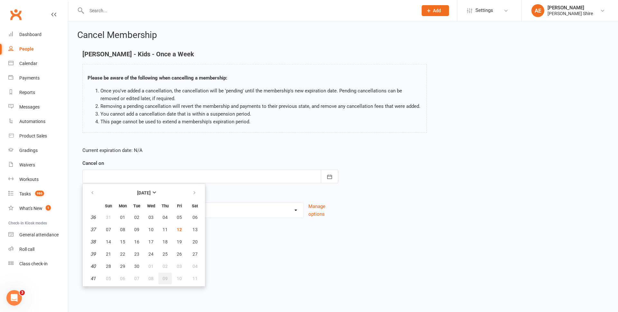
click at [167, 282] on button "09" at bounding box center [165, 279] width 14 height 12
type input "09 Oct 2025"
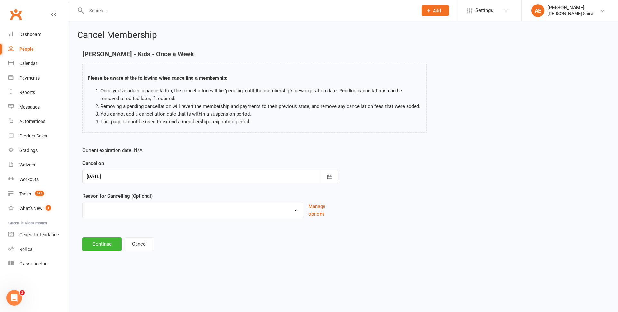
click at [115, 212] on select "Holiday Injury Other reason" at bounding box center [193, 209] width 221 height 13
select select "2"
click at [83, 203] on select "Holiday Injury Other reason" at bounding box center [193, 209] width 221 height 13
click at [113, 244] on input at bounding box center [210, 244] width 256 height 14
type input "Doesn't want to come anymore"
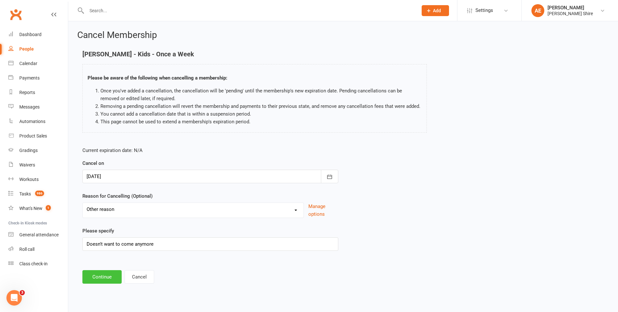
click at [88, 274] on button "Continue" at bounding box center [101, 277] width 39 height 14
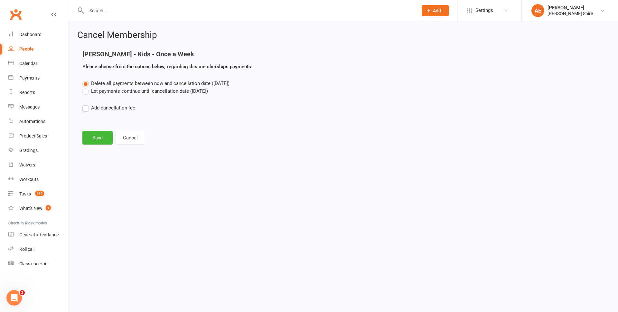
click at [116, 89] on label "Let payments continue until cancellation date (Oct 9, 2025)" at bounding box center [145, 91] width 126 height 8
click at [87, 87] on input "Let payments continue until cancellation date (Oct 9, 2025)" at bounding box center [84, 87] width 4 height 0
click at [102, 136] on button "Save" at bounding box center [97, 138] width 30 height 14
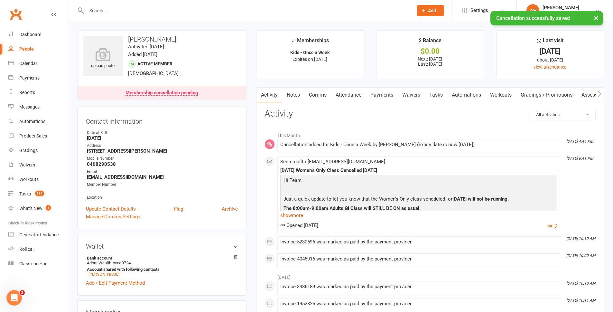
click at [130, 9] on input "text" at bounding box center [247, 10] width 324 height 9
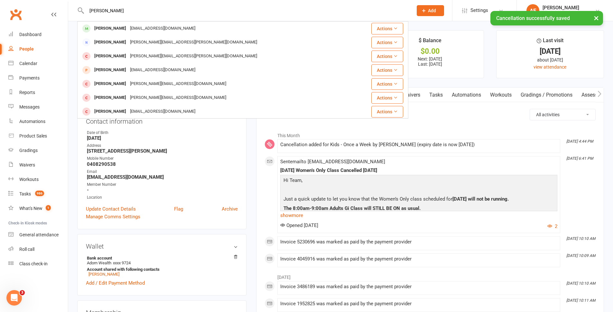
type input "anna"
click at [134, 21] on div "anna Anna Elyard annaelyard@gmail.com Actions Anna Nimkina Anna.nimkina.stom@gm…" at bounding box center [306, 10] width 613 height 21
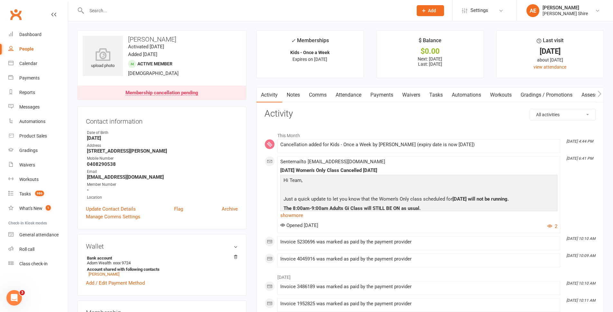
click at [116, 7] on input "text" at bounding box center [247, 10] width 324 height 9
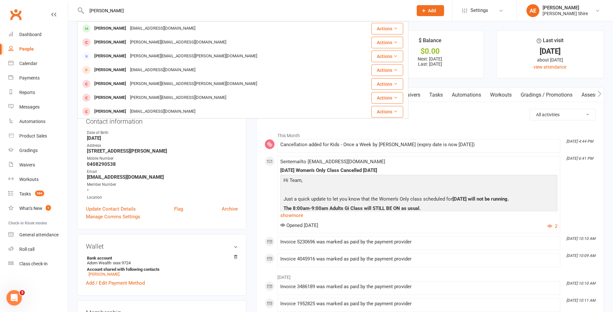
type input "anna e"
click at [128, 26] on div "annaelyard@gmail.com" at bounding box center [162, 28] width 69 height 9
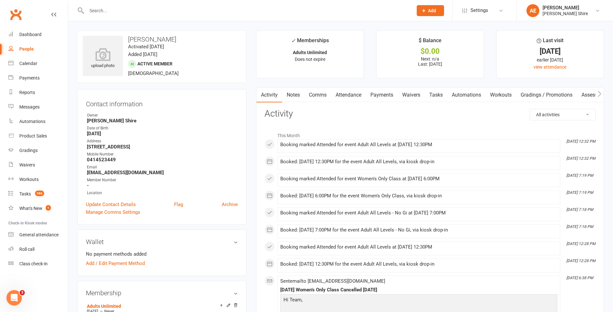
click at [365, 97] on link "Attendance" at bounding box center [348, 95] width 35 height 15
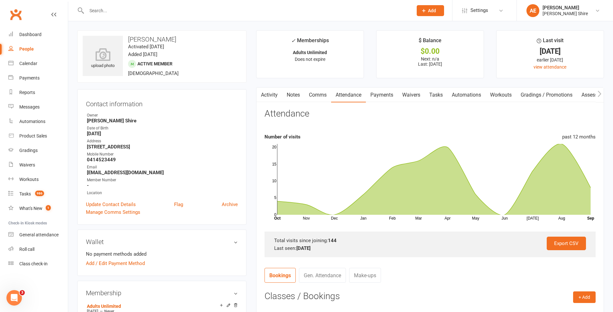
click at [472, 229] on section "Attendance Number of visits past 12 months Nov Dec Jan Feb Mar Apr May Jun Jul …" at bounding box center [430, 183] width 331 height 148
click at [132, 6] on input "text" at bounding box center [247, 10] width 324 height 9
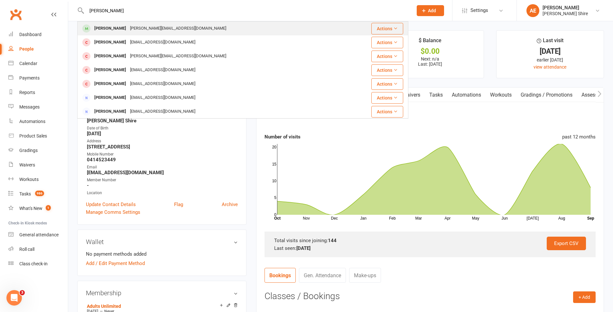
type input "emily"
click at [130, 31] on div "Emily.boskovski@hotmail.com" at bounding box center [178, 28] width 100 height 9
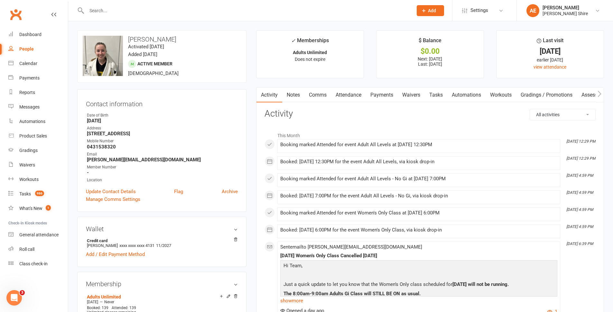
click at [353, 97] on link "Attendance" at bounding box center [348, 95] width 35 height 15
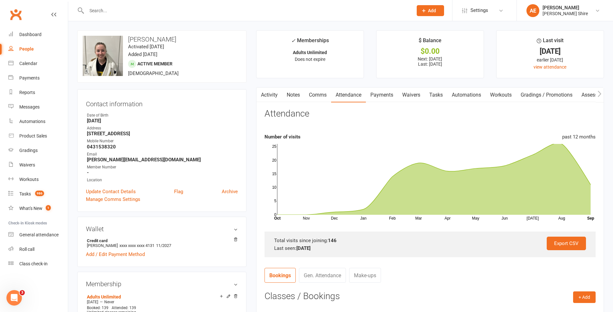
click at [120, 12] on input "text" at bounding box center [247, 10] width 324 height 9
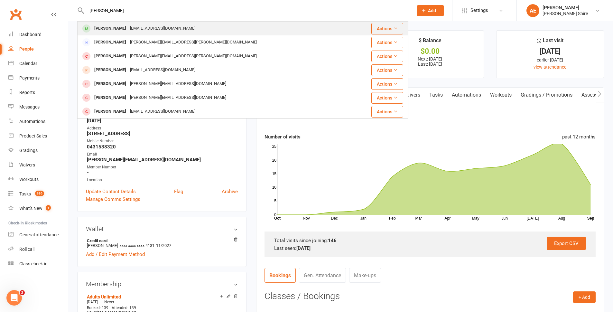
type input "anna"
click at [128, 26] on div "annaelyard@gmail.com" at bounding box center [162, 28] width 69 height 9
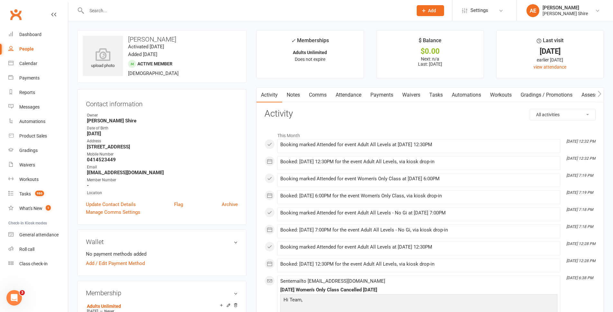
click at [350, 98] on link "Attendance" at bounding box center [348, 95] width 35 height 15
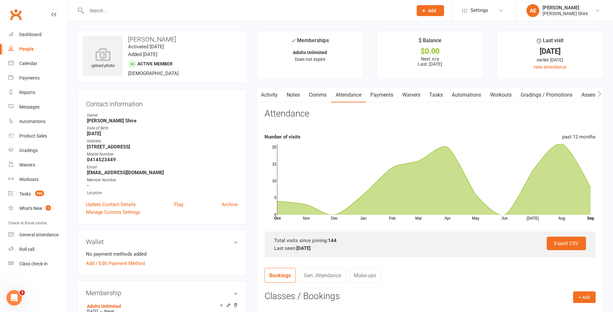
click at [107, 8] on input "text" at bounding box center [247, 10] width 324 height 9
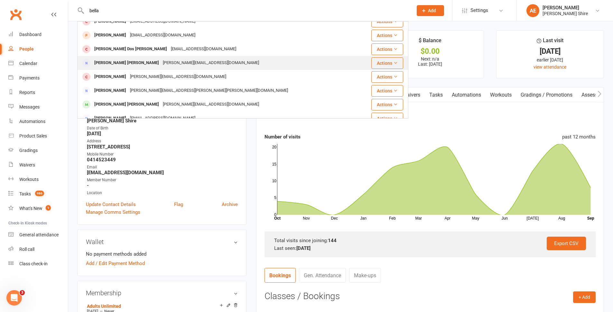
scroll to position [97, 0]
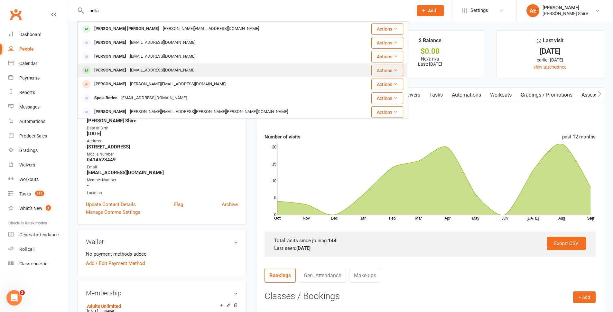
type input "bella"
click at [111, 73] on div "Isabella Skylas" at bounding box center [110, 70] width 36 height 9
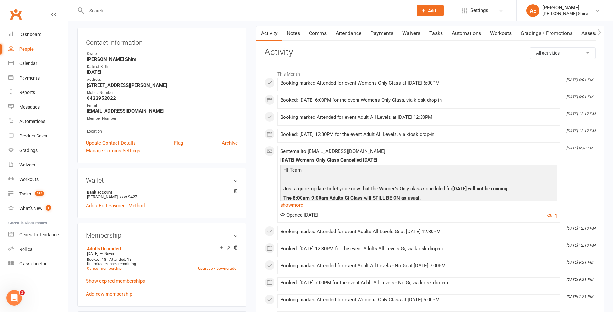
scroll to position [64, 0]
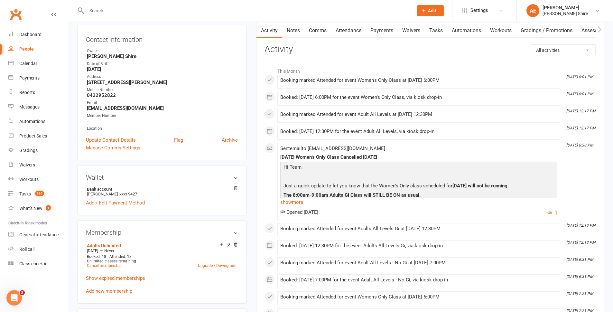
click at [358, 30] on link "Attendance" at bounding box center [348, 30] width 35 height 15
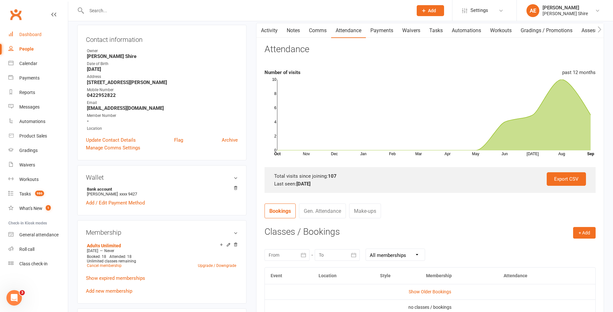
click at [37, 35] on div "Dashboard" at bounding box center [30, 34] width 22 height 5
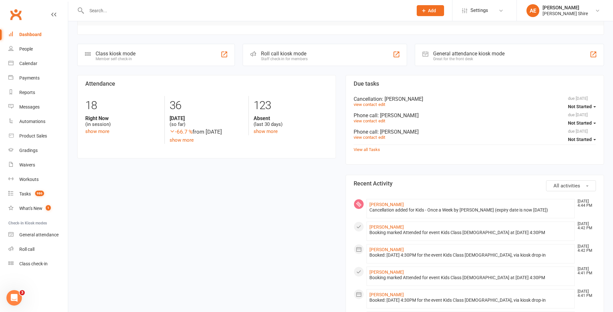
scroll to position [566, 0]
click at [132, 12] on input "text" at bounding box center [247, 10] width 324 height 9
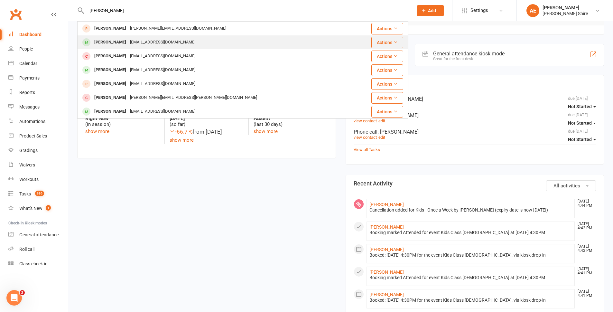
type input "harry l"
click at [131, 41] on div "F_loukas@hotmail.com" at bounding box center [162, 42] width 69 height 9
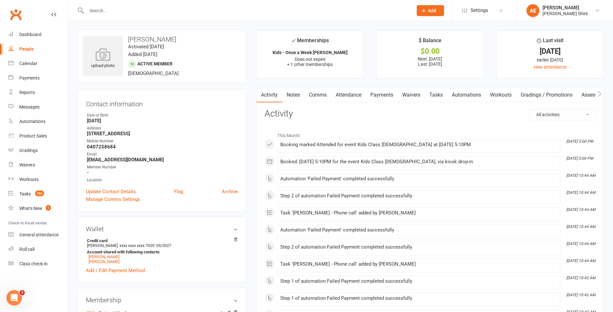
click at [390, 92] on link "Payments" at bounding box center [382, 95] width 32 height 15
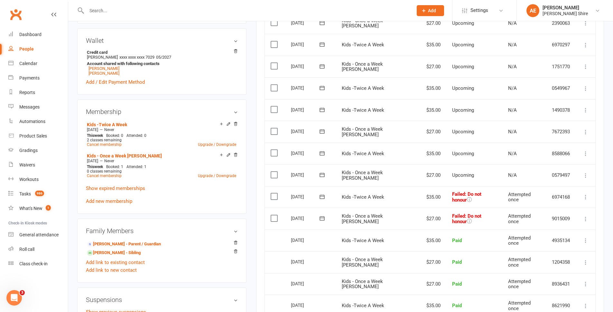
scroll to position [193, 0]
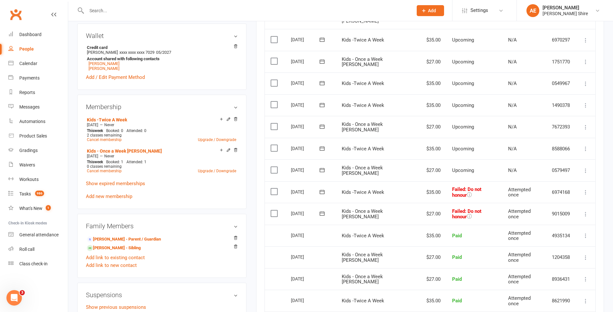
click at [588, 213] on icon at bounding box center [586, 214] width 6 height 6
click at [570, 240] on link "Mark as Paid (POS)" at bounding box center [558, 239] width 64 height 13
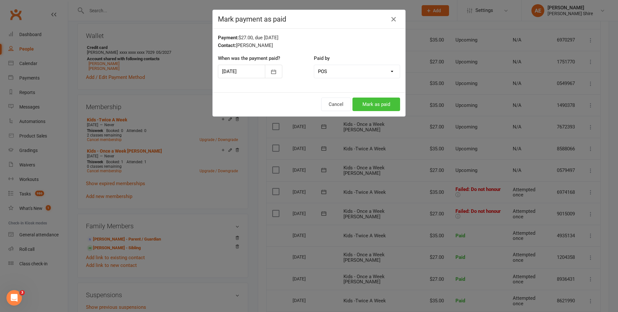
click at [365, 99] on button "Mark as paid" at bounding box center [376, 105] width 48 height 14
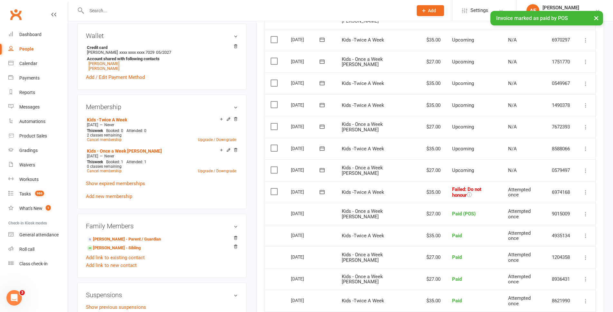
click at [586, 193] on icon at bounding box center [586, 192] width 6 height 6
click at [564, 220] on link "Mark as Paid (POS)" at bounding box center [558, 217] width 64 height 13
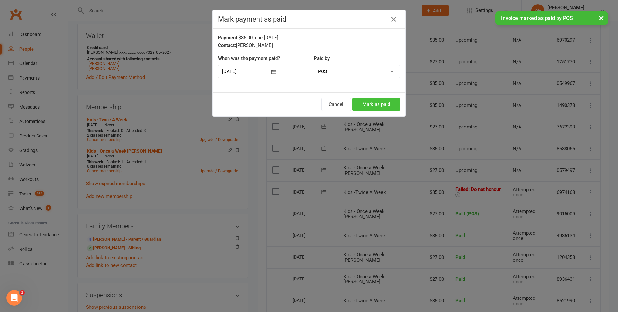
click at [365, 105] on button "Mark as paid" at bounding box center [376, 105] width 48 height 14
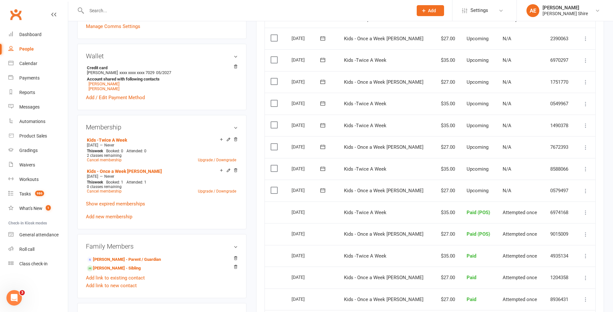
scroll to position [129, 0]
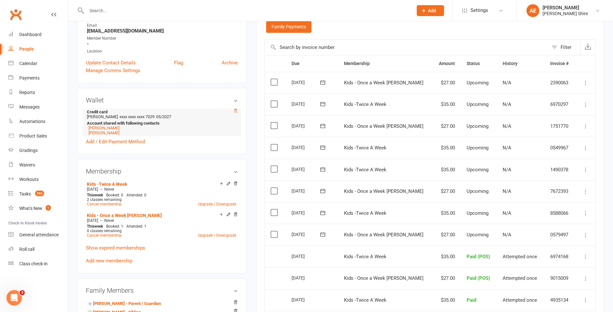
click at [235, 111] on icon at bounding box center [235, 111] width 3 height 4
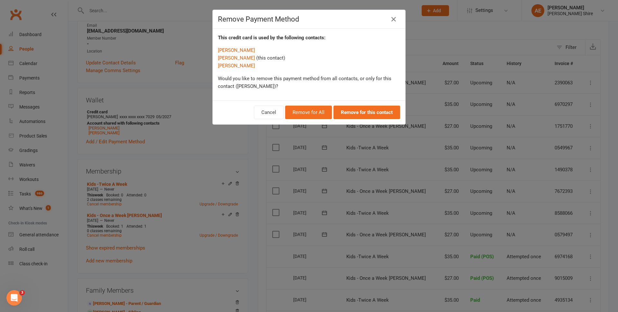
drag, startPoint x: 373, startPoint y: 36, endPoint x: 375, endPoint y: 39, distance: 3.8
drag, startPoint x: 375, startPoint y: 39, endPoint x: 393, endPoint y: 17, distance: 28.7
click at [393, 17] on icon "button" at bounding box center [394, 19] width 8 height 8
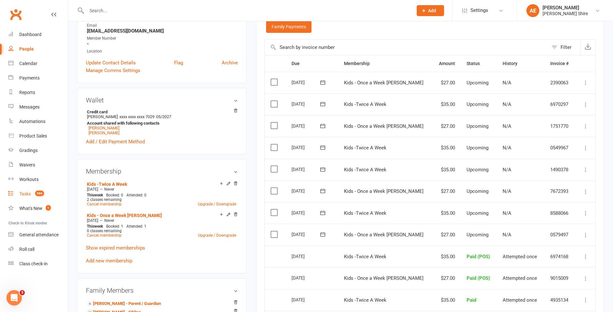
click at [30, 191] on div "Tasks" at bounding box center [25, 193] width 12 height 5
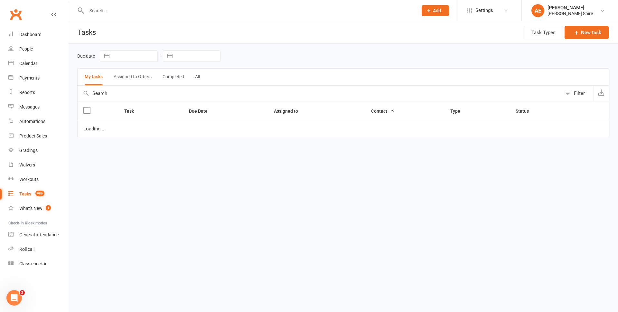
select select "waiting"
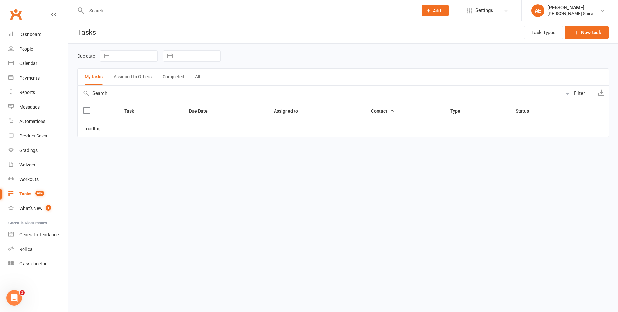
select select "waiting"
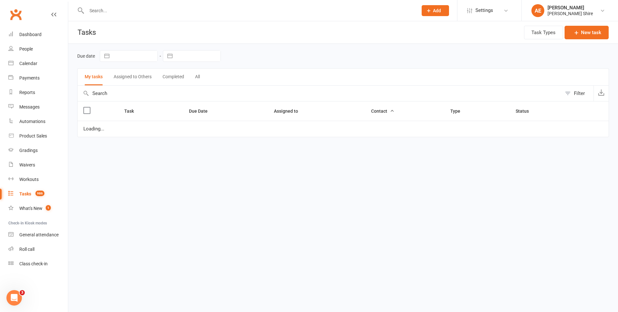
select select "waiting"
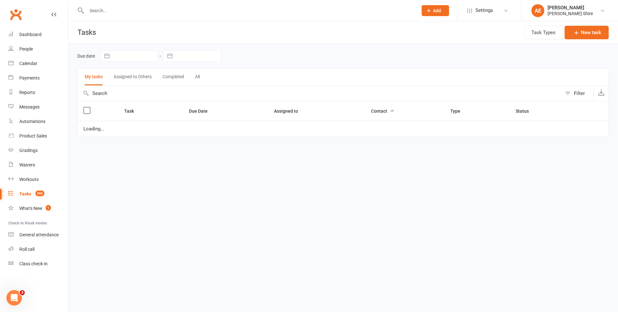
select select "waiting"
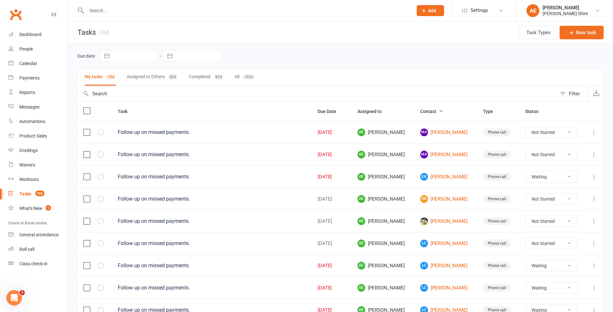
click at [116, 94] on input "text" at bounding box center [317, 93] width 479 height 15
type input "l"
select select "waiting"
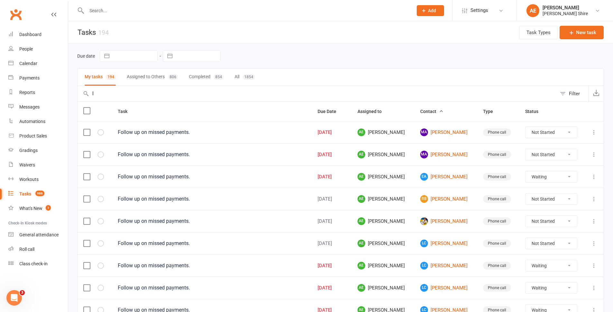
select select "waiting"
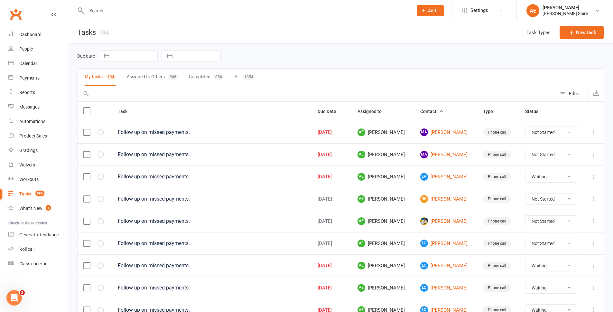
select select "waiting"
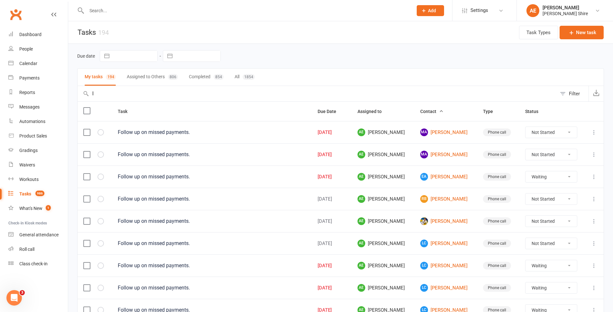
select select "waiting"
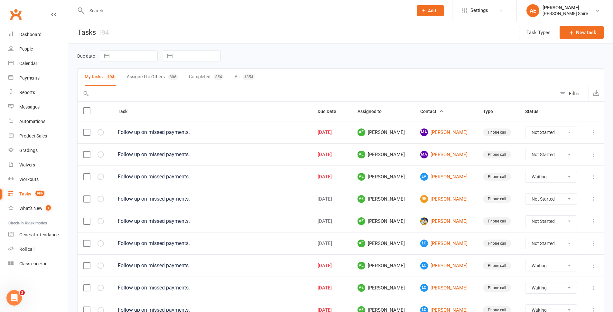
select select "waiting"
type input "lo"
select select "waiting"
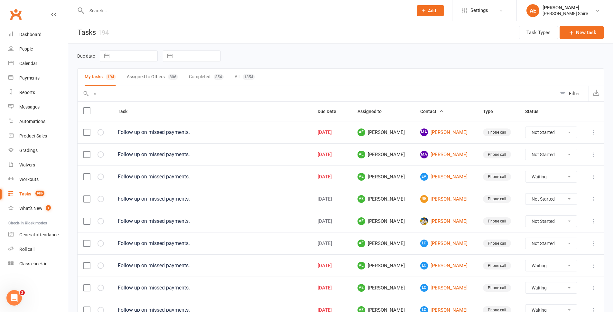
select select "waiting"
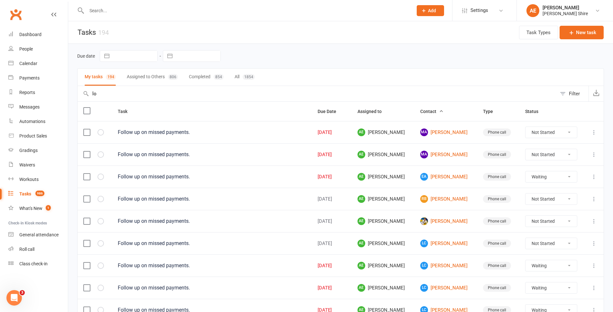
select select "waiting"
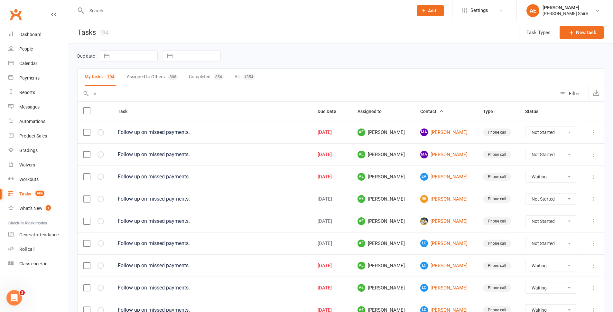
select select "waiting"
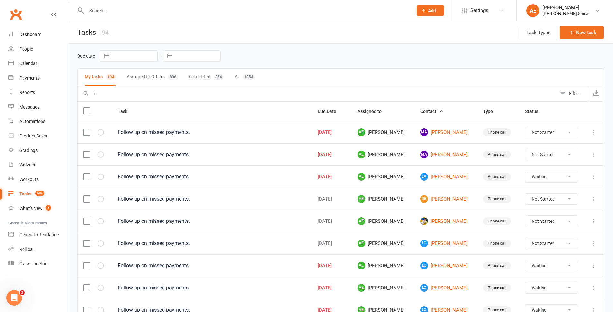
select select "waiting"
type input "lou"
select select "waiting"
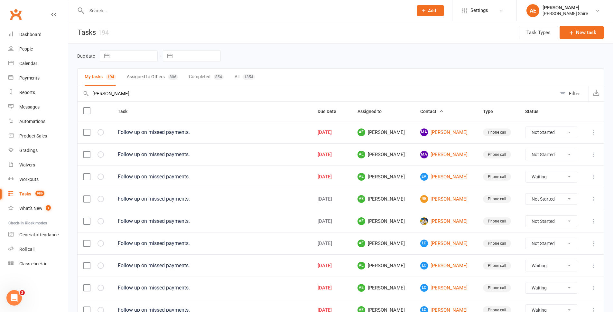
select select "waiting"
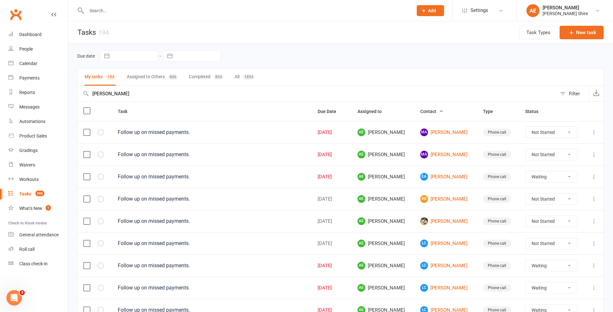
select select "waiting"
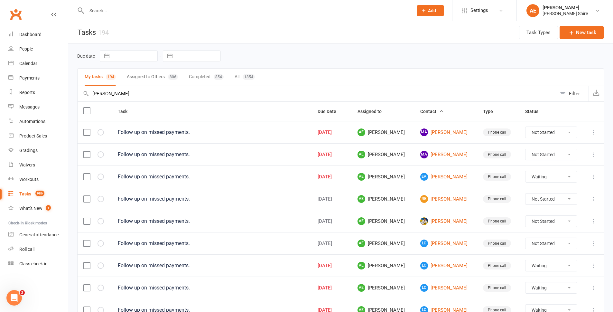
select select "waiting"
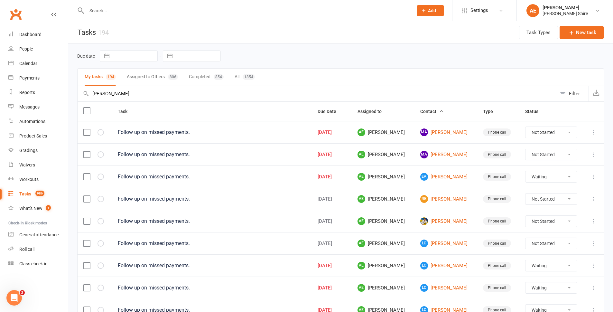
select select "waiting"
type input "louk"
select select "waiting"
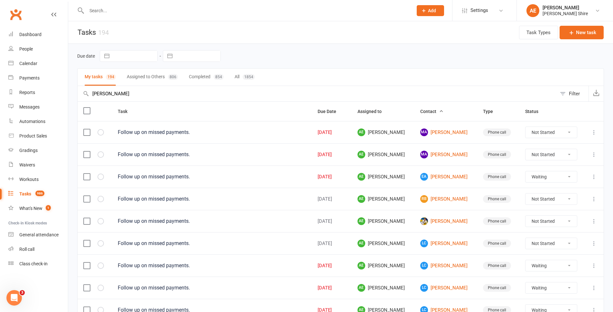
select select "waiting"
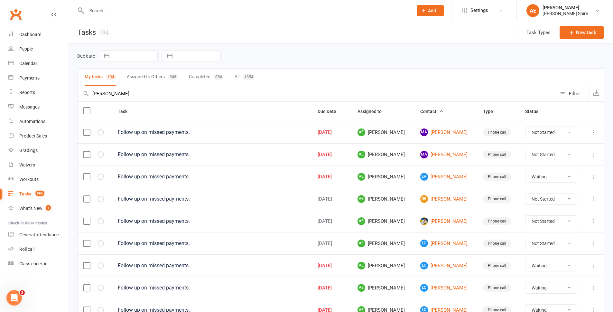
select select "waiting"
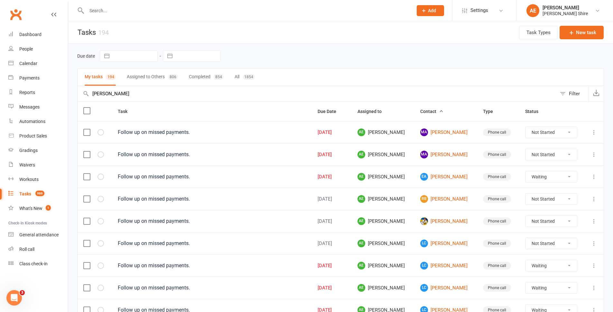
select select "waiting"
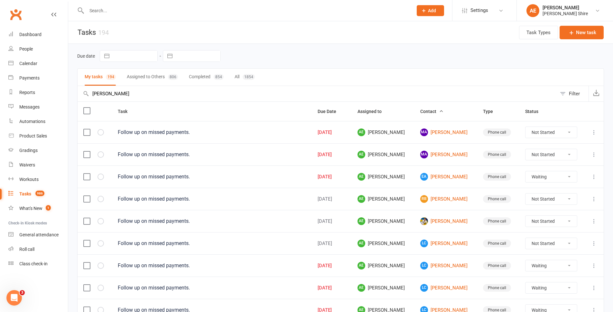
select select "waiting"
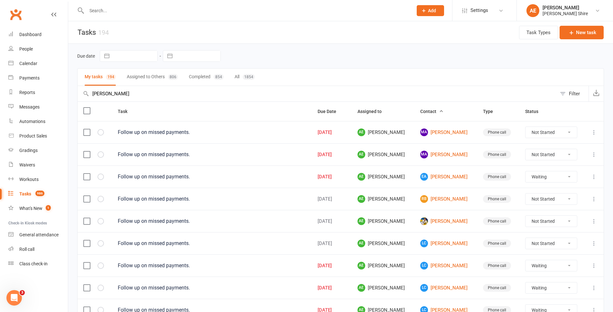
select select "waiting"
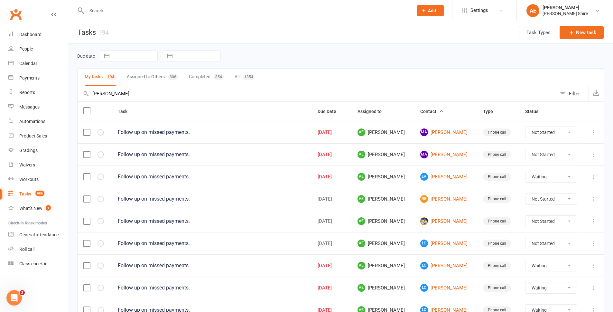
select select "waiting"
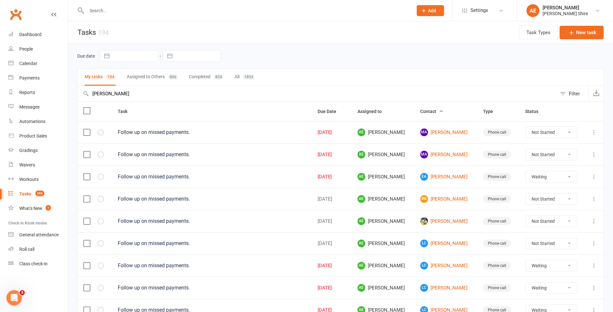
select select "waiting"
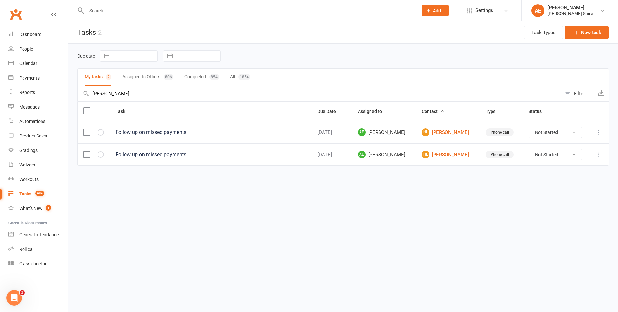
type input "louk"
click at [563, 129] on select "Not Started In Progress Waiting Complete" at bounding box center [555, 132] width 53 height 11
click at [529, 127] on select "Not Started In Progress Waiting Complete" at bounding box center [555, 132] width 53 height 11
select select "unstarted"
click at [541, 133] on select "Not Started In Progress Waiting Complete" at bounding box center [555, 132] width 53 height 11
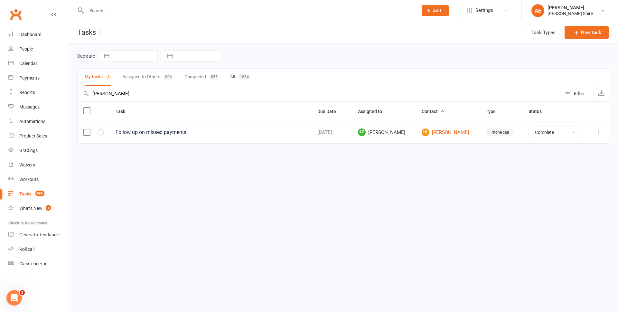
click at [529, 127] on select "Not Started In Progress Waiting Complete" at bounding box center [555, 132] width 53 height 11
select select "unstarted"
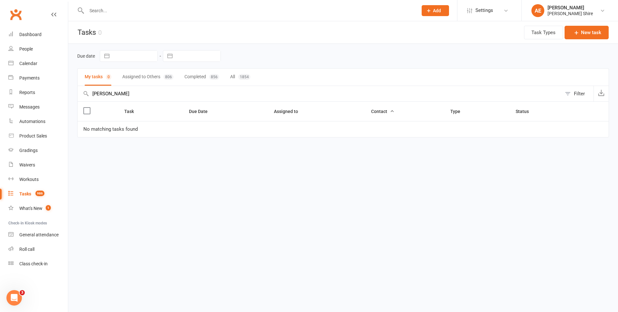
drag, startPoint x: 124, startPoint y: 1, endPoint x: 123, endPoint y: 5, distance: 4.0
click at [124, 1] on div at bounding box center [245, 10] width 336 height 21
click at [123, 5] on div at bounding box center [245, 10] width 336 height 21
click at [111, 9] on input "text" at bounding box center [249, 10] width 329 height 9
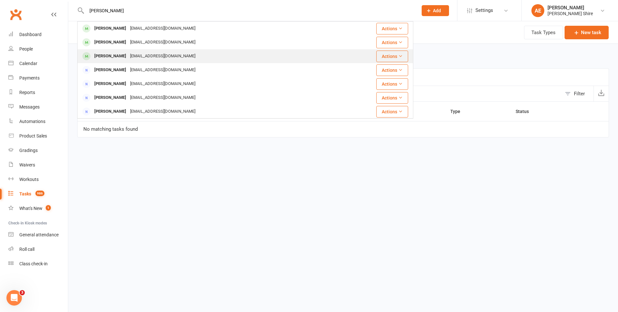
type input "jack ma"
click at [142, 54] on div "jamesm19770@gmail.com" at bounding box center [162, 55] width 69 height 9
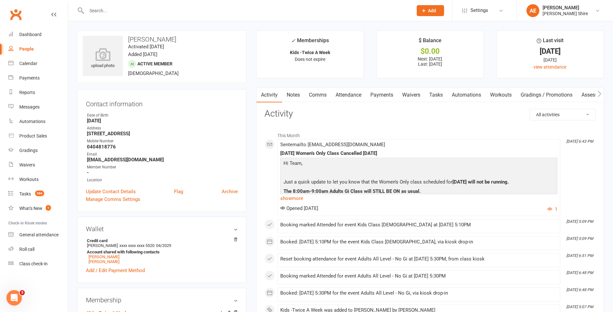
click at [141, 41] on h3 "Jack Martin" at bounding box center [162, 39] width 158 height 7
drag, startPoint x: 141, startPoint y: 41, endPoint x: 174, endPoint y: 41, distance: 33.5
click at [174, 41] on h3 "Jack Martin" at bounding box center [162, 39] width 158 height 7
click at [123, 191] on link "Update Contact Details" at bounding box center [111, 192] width 50 height 8
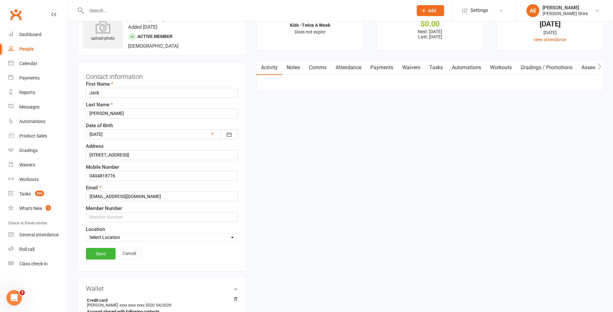
scroll to position [30, 0]
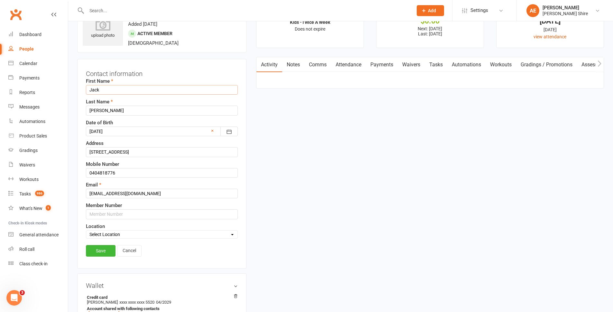
click at [120, 88] on input "Jack" at bounding box center [162, 90] width 152 height 10
type input "Jack C"
click at [98, 248] on link "Save" at bounding box center [101, 251] width 30 height 12
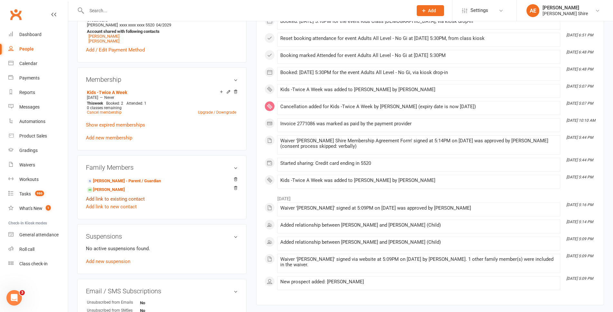
scroll to position [225, 0]
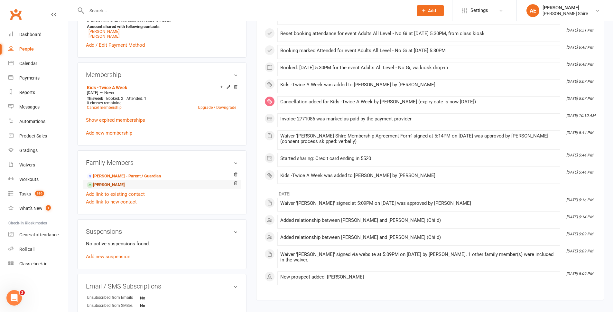
click at [109, 184] on link "Charlotte Martin - Sibling" at bounding box center [106, 185] width 38 height 7
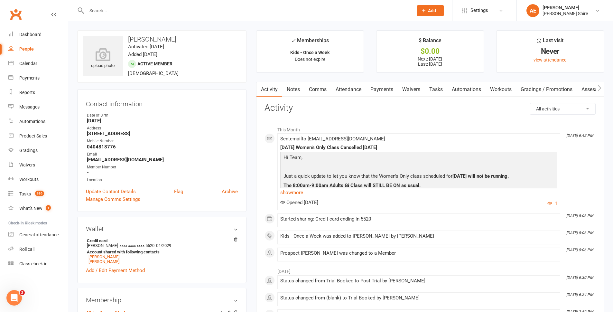
scroll to position [129, 0]
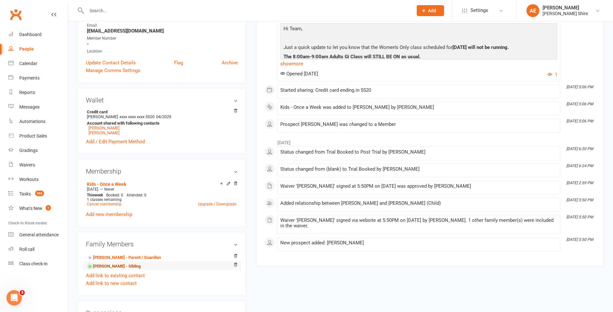
click at [117, 266] on link "Jack C Martin - Sibling" at bounding box center [114, 266] width 54 height 7
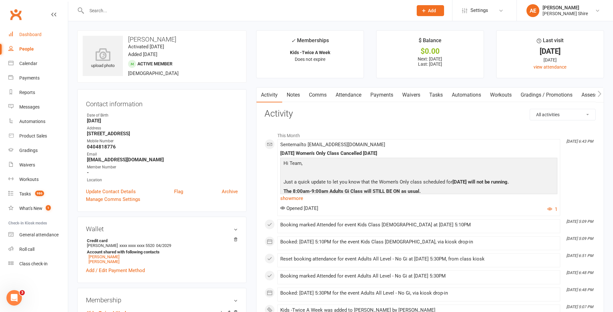
click at [31, 35] on div "Dashboard" at bounding box center [30, 34] width 22 height 5
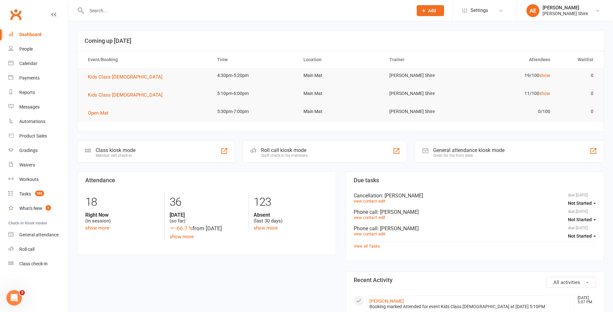
click at [130, 149] on div "Class kiosk mode" at bounding box center [116, 150] width 40 height 6
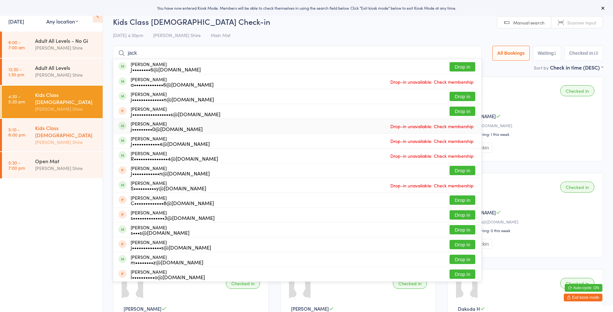
type input "jack"
click at [65, 138] on div "[PERSON_NAME] Shire" at bounding box center [66, 141] width 62 height 7
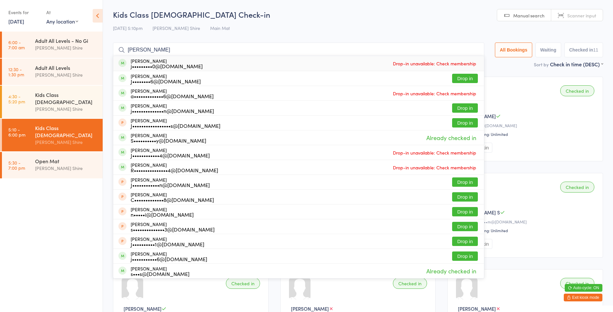
type input "jack c"
click at [581, 296] on button "Exit kiosk mode" at bounding box center [583, 298] width 39 height 8
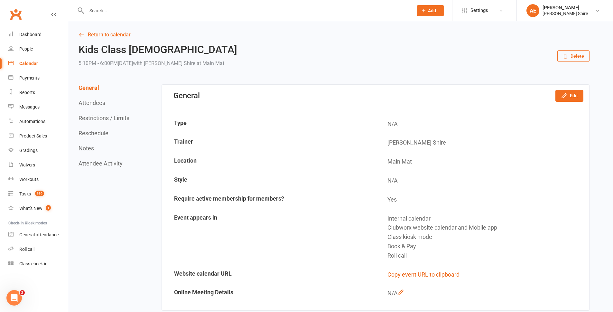
click at [132, 14] on input "text" at bounding box center [247, 10] width 324 height 9
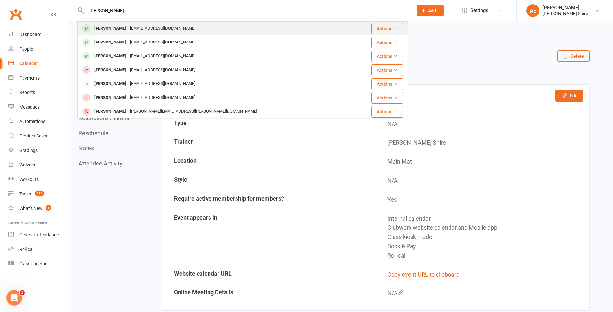
type input "jack c mar"
click at [135, 30] on div "jamesm19770@gmail.com" at bounding box center [162, 28] width 69 height 9
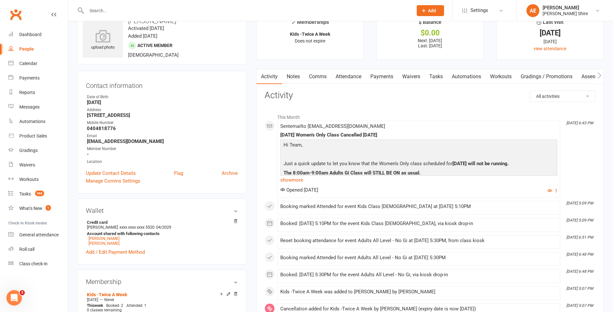
scroll to position [64, 0]
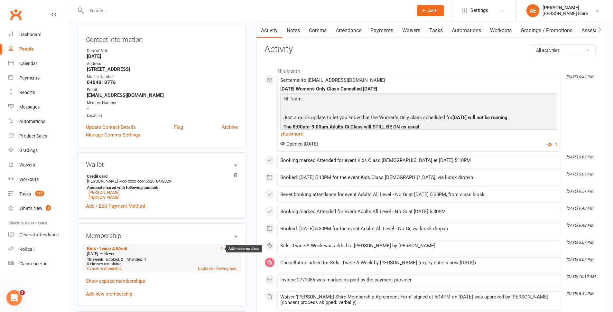
click at [220, 248] on icon at bounding box center [221, 248] width 3 height 3
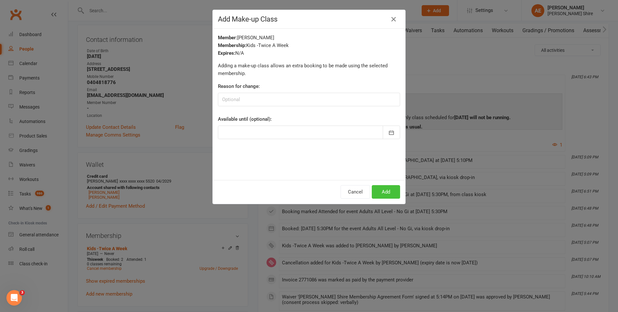
click at [391, 192] on button "Add" at bounding box center [386, 192] width 28 height 14
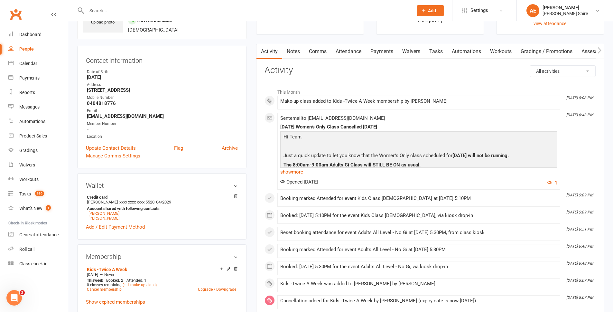
scroll to position [0, 0]
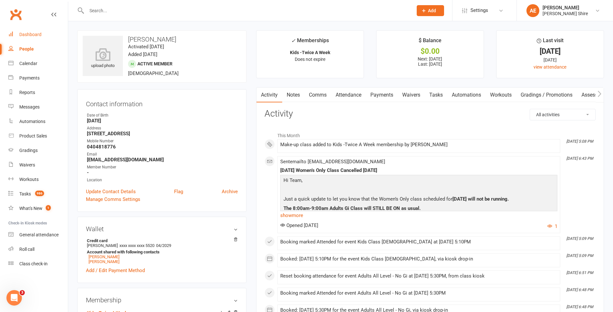
click at [30, 33] on div "Dashboard" at bounding box center [30, 34] width 22 height 5
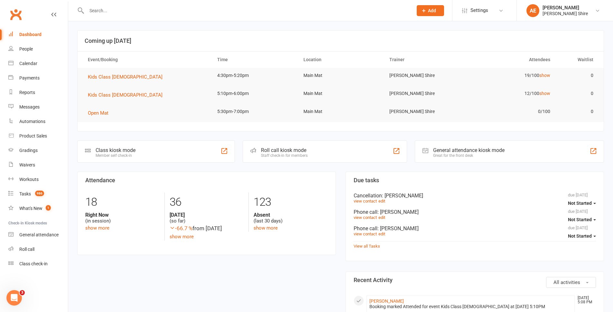
click at [114, 148] on div "Class kiosk mode" at bounding box center [116, 150] width 40 height 6
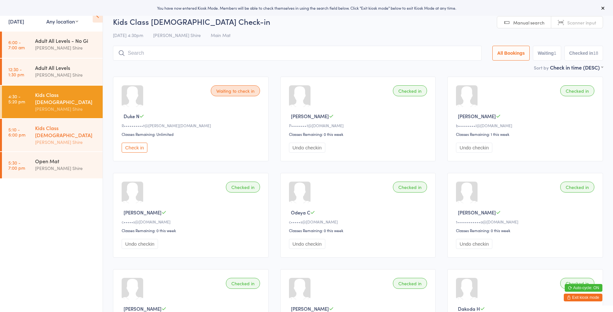
click at [56, 133] on div "Kids Class [DEMOGRAPHIC_DATA] [PERSON_NAME] Shire" at bounding box center [69, 135] width 68 height 33
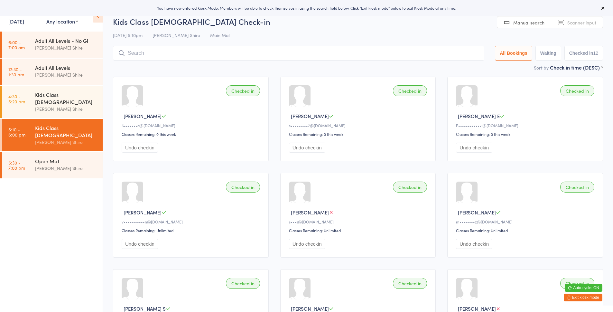
click at [150, 49] on input "search" at bounding box center [298, 53] width 371 height 15
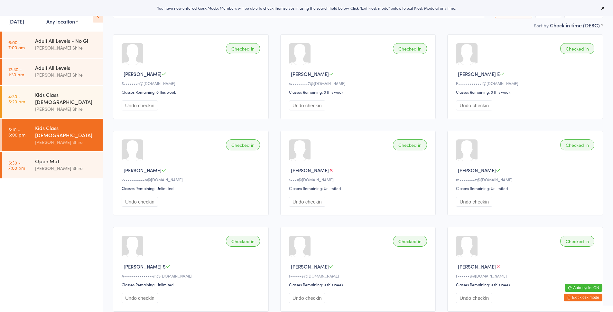
scroll to position [46, 0]
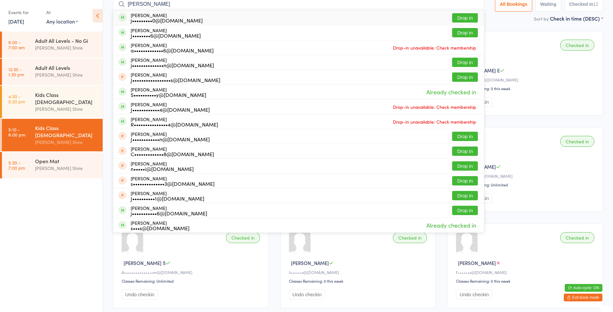
type input "[PERSON_NAME]"
click at [460, 20] on button "Drop in" at bounding box center [465, 17] width 26 height 9
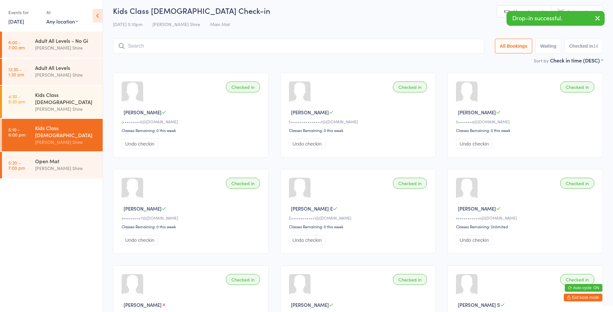
scroll to position [0, 0]
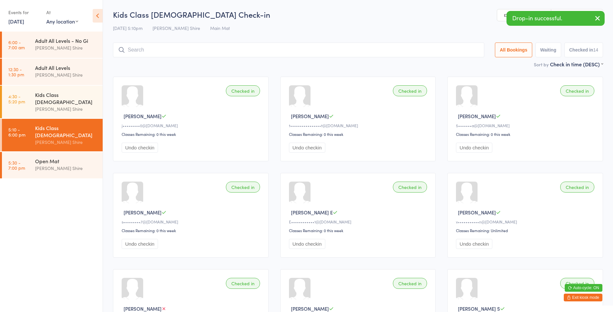
click at [577, 297] on button "Exit kiosk mode" at bounding box center [583, 298] width 39 height 8
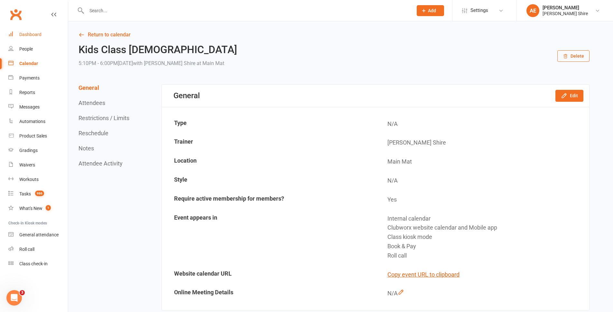
click at [43, 38] on link "Dashboard" at bounding box center [38, 34] width 60 height 14
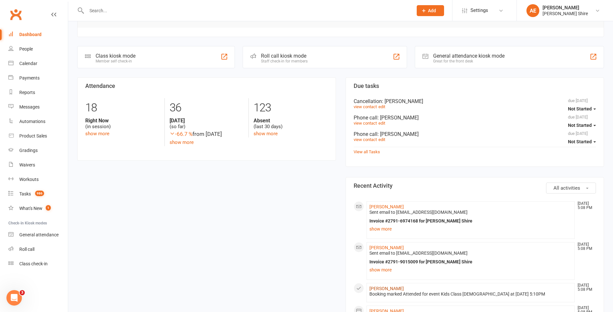
scroll to position [97, 0]
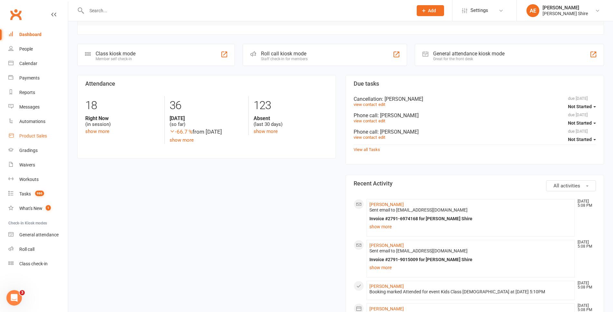
click at [47, 132] on link "Product Sales" at bounding box center [38, 136] width 60 height 14
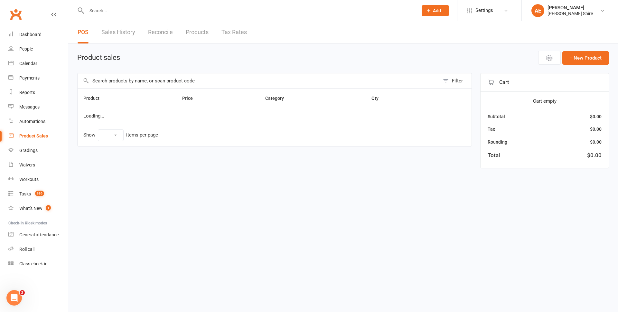
select select "100"
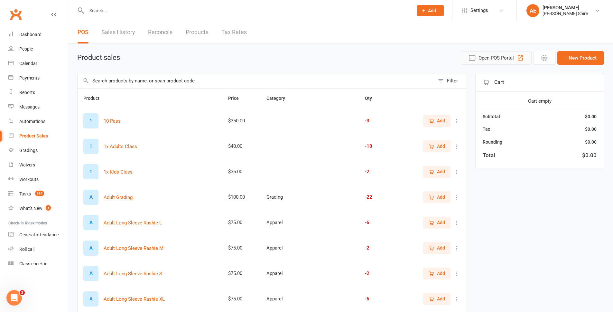
click at [500, 61] on span "Open POS Portal" at bounding box center [496, 58] width 35 height 8
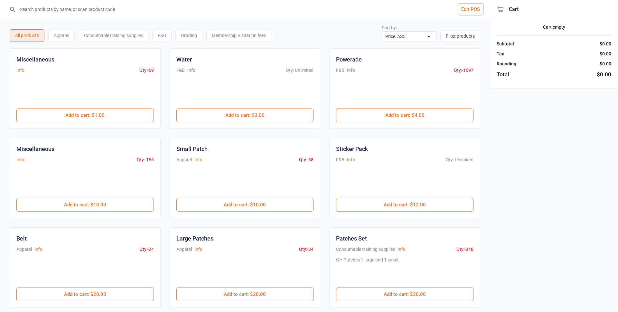
select select "price-asc"
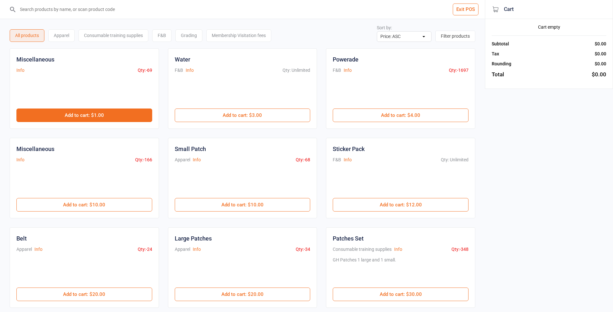
click at [117, 120] on button "Add to cart : $1.00" at bounding box center [84, 115] width 136 height 14
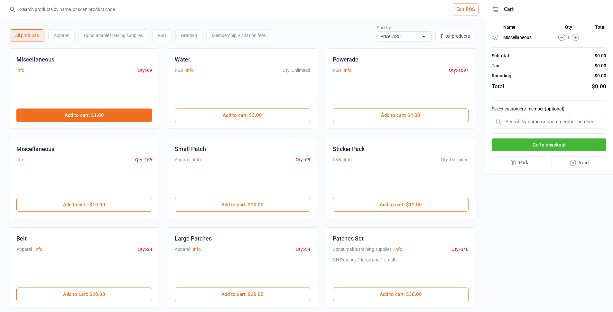
click at [117, 120] on button "Add to cart : $1.00" at bounding box center [84, 115] width 136 height 14
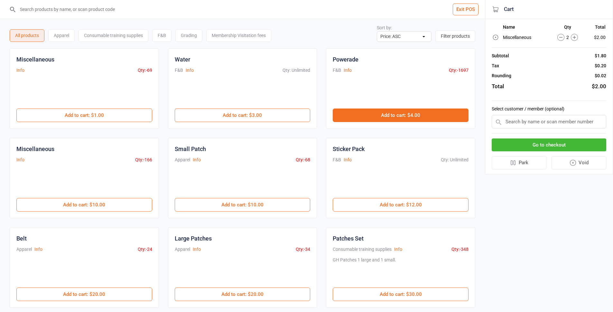
click at [432, 114] on button "Add to cart : $4.00" at bounding box center [401, 115] width 136 height 14
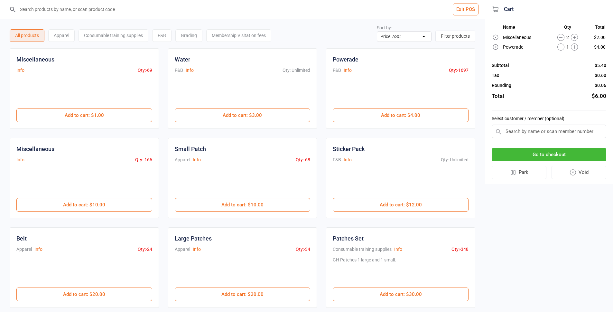
click at [561, 151] on button "Go to checkout" at bounding box center [549, 154] width 115 height 13
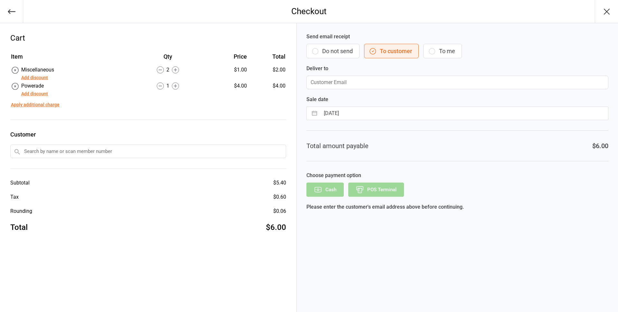
click at [446, 42] on div "Send email receipt Do not send To customer To me Deliver to" at bounding box center [457, 61] width 302 height 56
click at [446, 48] on button "To me" at bounding box center [442, 51] width 39 height 14
type input "[EMAIL_ADDRESS][DOMAIN_NAME]"
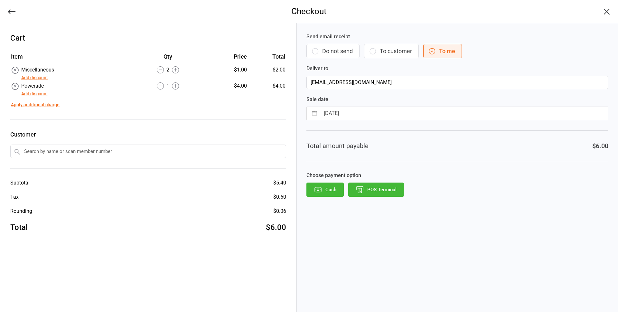
click at [390, 192] on button "POS Terminal" at bounding box center [376, 189] width 56 height 14
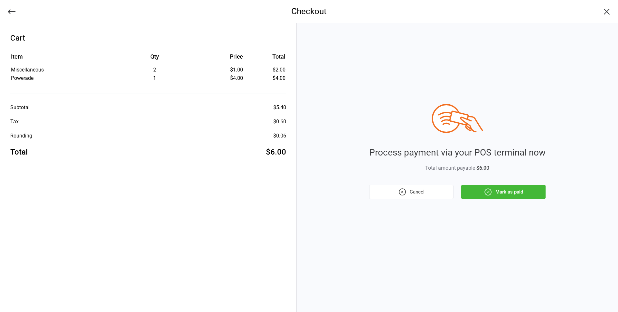
click at [520, 196] on button "Mark as paid" at bounding box center [503, 192] width 84 height 14
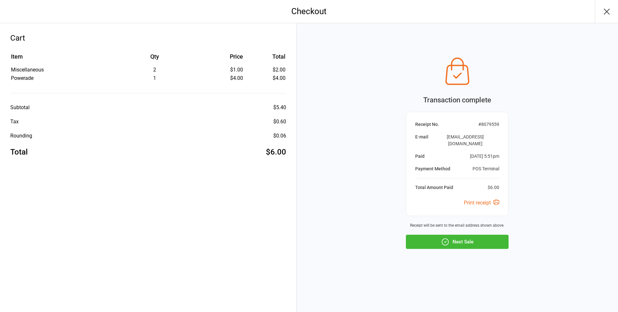
click at [482, 235] on button "Next Sale" at bounding box center [457, 242] width 103 height 14
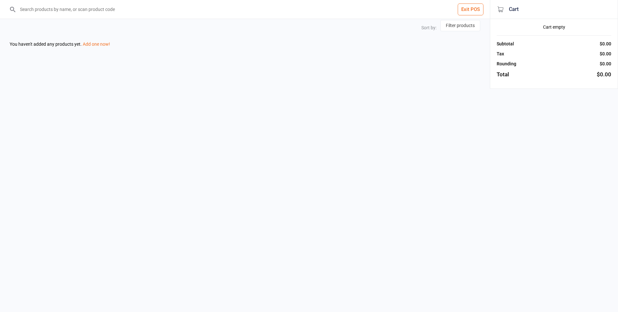
select select "price-asc"
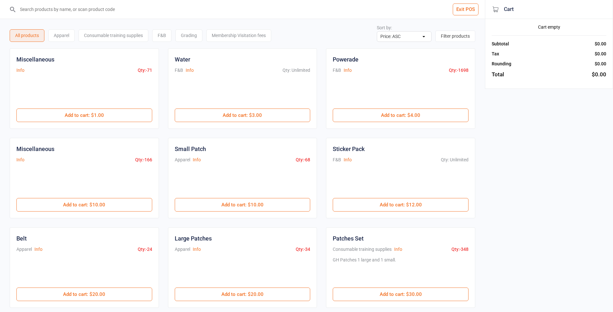
click at [463, 6] on button "Exit POS" at bounding box center [466, 10] width 26 height 12
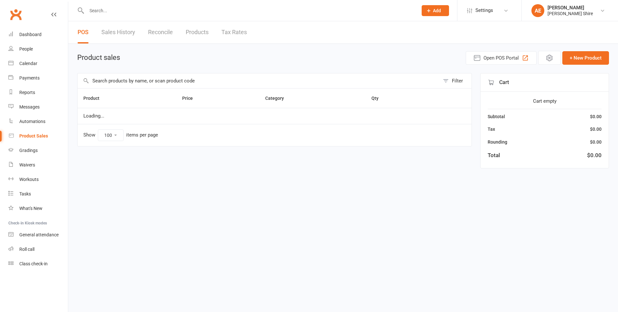
select select "100"
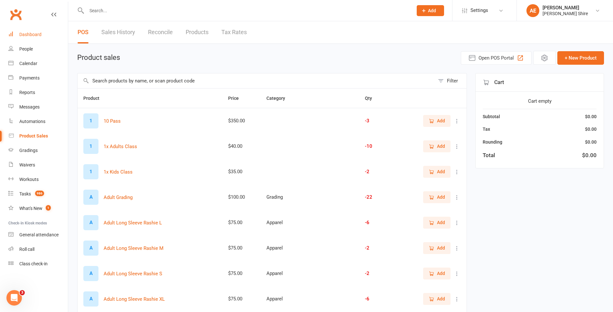
click at [42, 33] on link "Dashboard" at bounding box center [38, 34] width 60 height 14
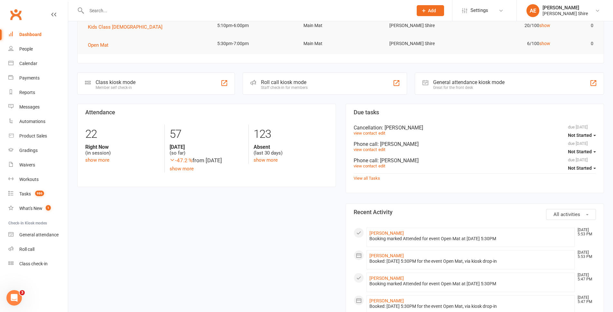
scroll to position [32, 0]
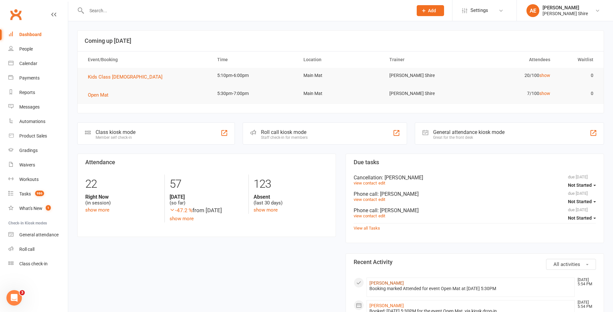
click at [386, 280] on link "[PERSON_NAME]" at bounding box center [386, 282] width 34 height 5
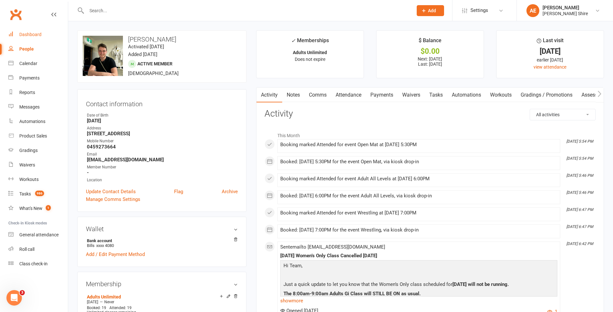
click at [23, 39] on link "Dashboard" at bounding box center [38, 34] width 60 height 14
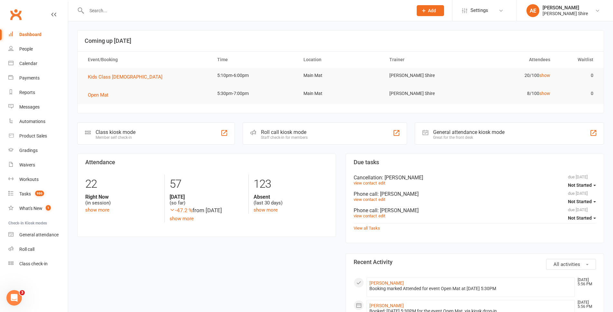
click at [127, 9] on input "text" at bounding box center [247, 10] width 324 height 9
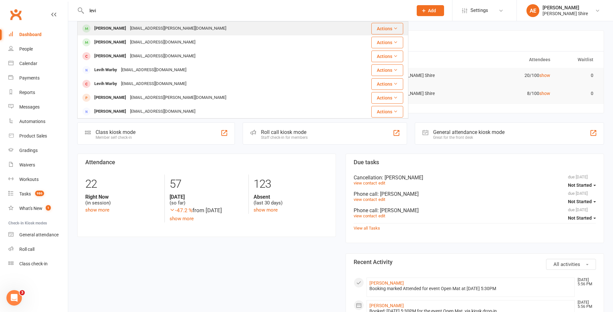
type input "levi"
click at [129, 26] on div "[EMAIL_ADDRESS][PERSON_NAME][DOMAIN_NAME]" at bounding box center [178, 28] width 100 height 9
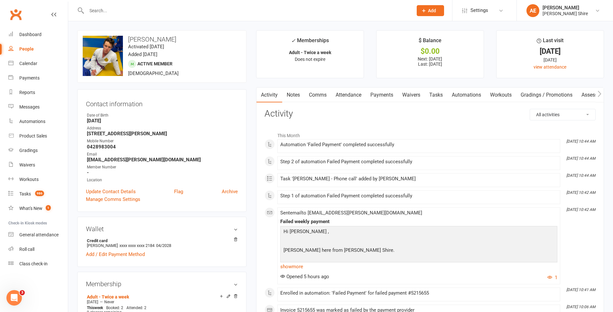
click at [383, 98] on link "Payments" at bounding box center [382, 95] width 32 height 15
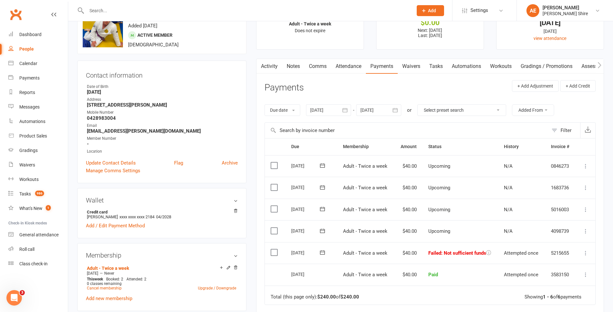
scroll to position [32, 0]
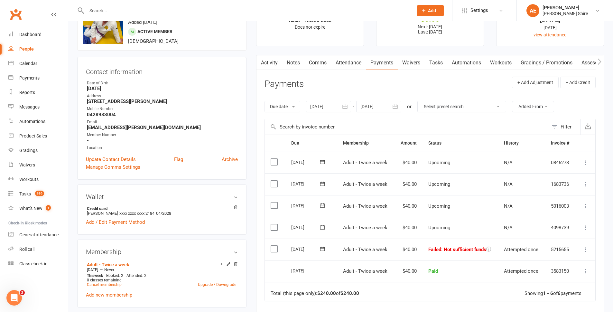
click at [587, 248] on icon at bounding box center [586, 249] width 6 height 6
click at [553, 299] on link "Skip" at bounding box center [558, 300] width 64 height 13
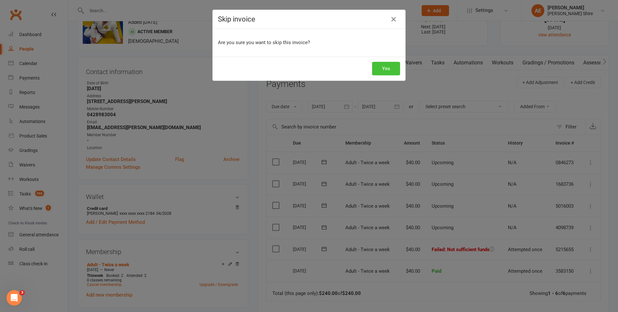
click at [381, 68] on button "Yes" at bounding box center [386, 69] width 28 height 14
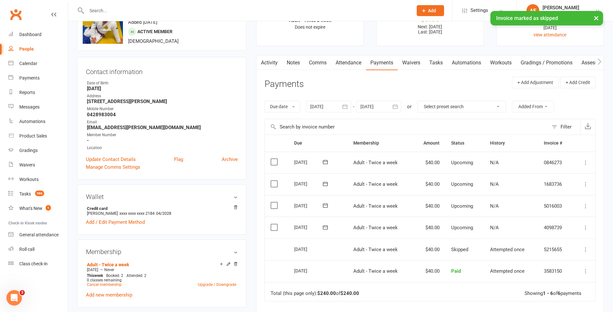
click at [586, 226] on icon at bounding box center [586, 227] width 6 height 6
click at [541, 291] on link "Change amount" at bounding box center [551, 291] width 76 height 13
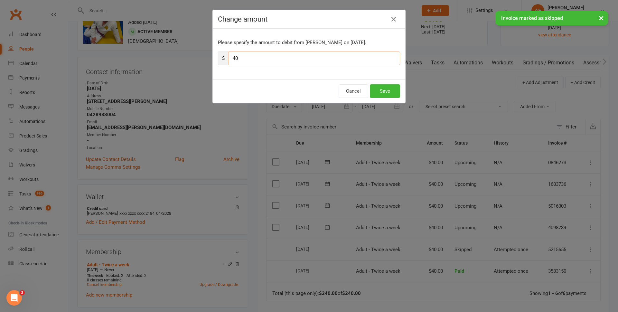
click at [236, 56] on input "40" at bounding box center [315, 58] width 172 height 14
type input "4"
type input "80"
click at [384, 94] on button "Save" at bounding box center [385, 91] width 30 height 14
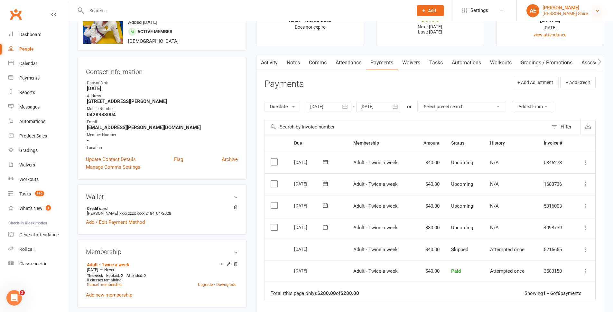
click at [598, 13] on icon at bounding box center [597, 10] width 5 height 5
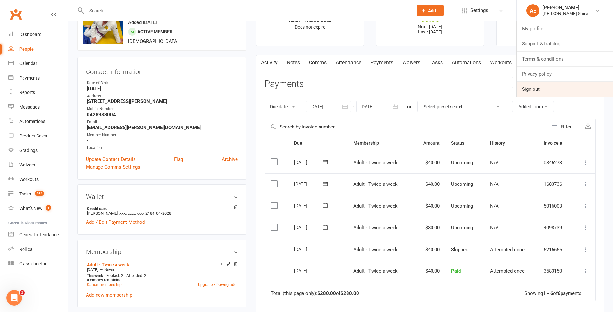
click at [544, 90] on link "Sign out" at bounding box center [565, 89] width 96 height 15
